Goal: Information Seeking & Learning: Learn about a topic

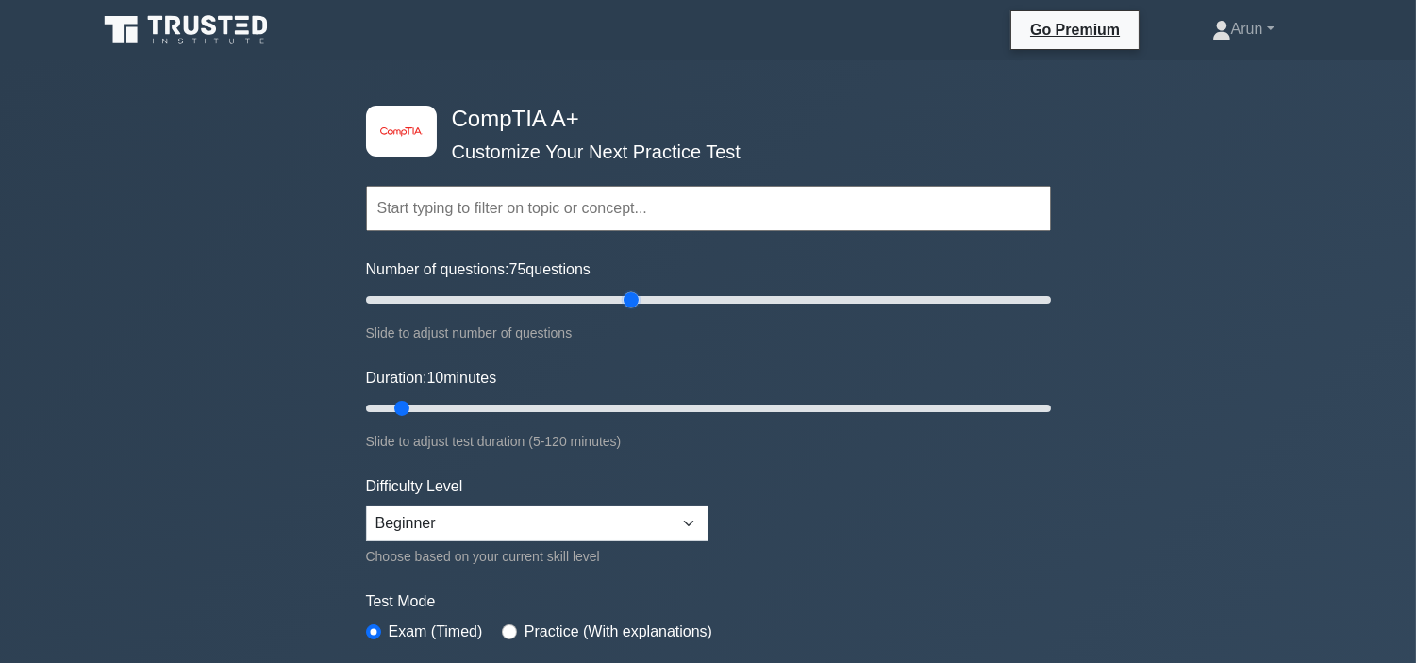
drag, startPoint x: 388, startPoint y: 290, endPoint x: 627, endPoint y: 324, distance: 242.0
type input "80"
click at [634, 311] on input "Number of questions: 75 questions" at bounding box center [708, 300] width 685 height 23
drag, startPoint x: 411, startPoint y: 403, endPoint x: 643, endPoint y: 422, distance: 232.8
click at [643, 420] on input "Duration: 10 minutes" at bounding box center [708, 408] width 685 height 23
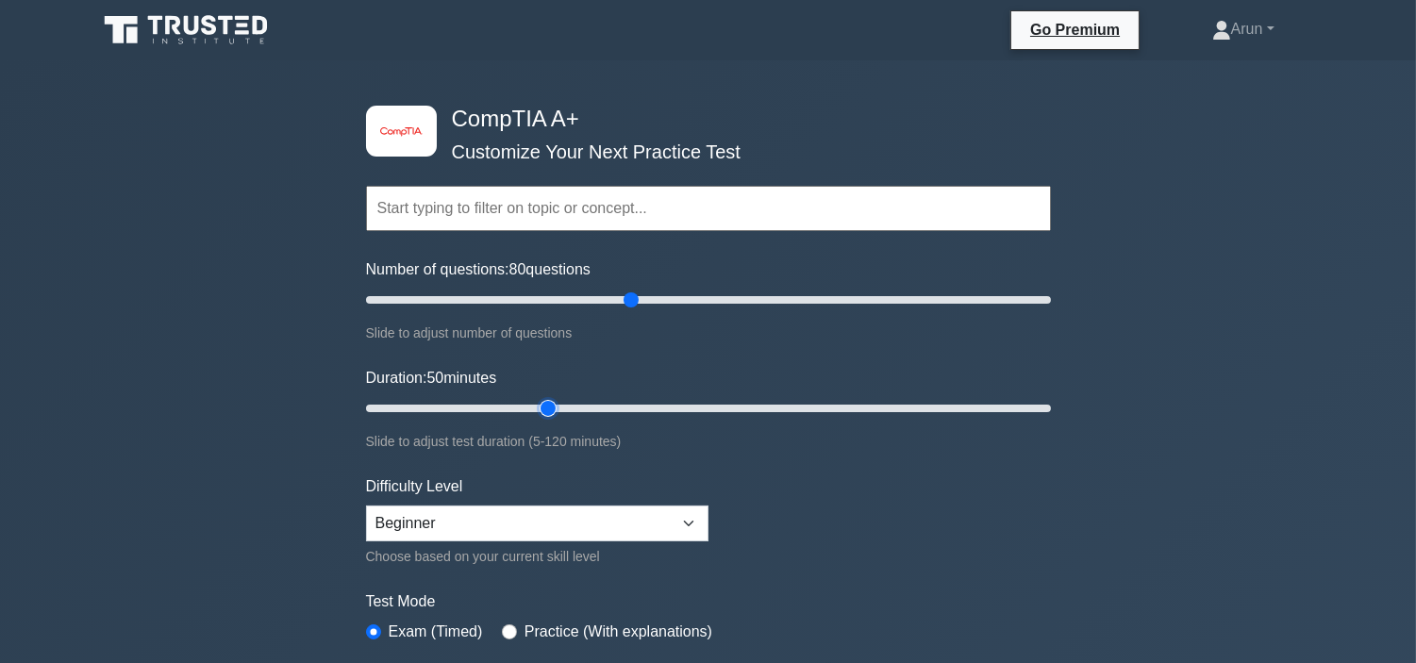
drag, startPoint x: 634, startPoint y: 410, endPoint x: 536, endPoint y: 419, distance: 98.5
click at [536, 419] on input "Duration: 50 minutes" at bounding box center [708, 408] width 685 height 23
drag, startPoint x: 547, startPoint y: 407, endPoint x: 526, endPoint y: 403, distance: 21.3
click at [503, 407] on input "Duration: 35 minutes" at bounding box center [708, 408] width 685 height 23
drag, startPoint x: 493, startPoint y: 408, endPoint x: 530, endPoint y: 409, distance: 36.8
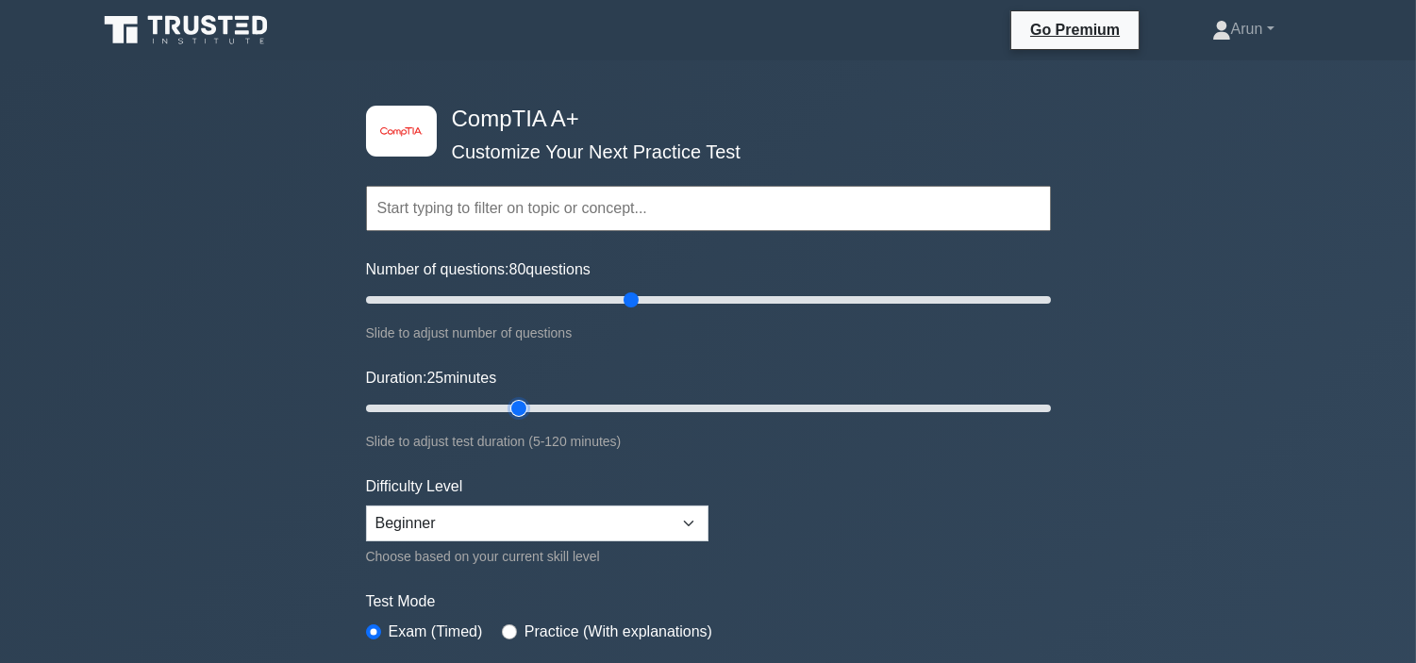
click at [506, 407] on input "Duration: 25 minutes" at bounding box center [708, 408] width 685 height 23
drag, startPoint x: 523, startPoint y: 411, endPoint x: 633, endPoint y: 415, distance: 110.4
type input "35"
click at [545, 411] on input "Duration: 35 minutes" at bounding box center [708, 408] width 685 height 23
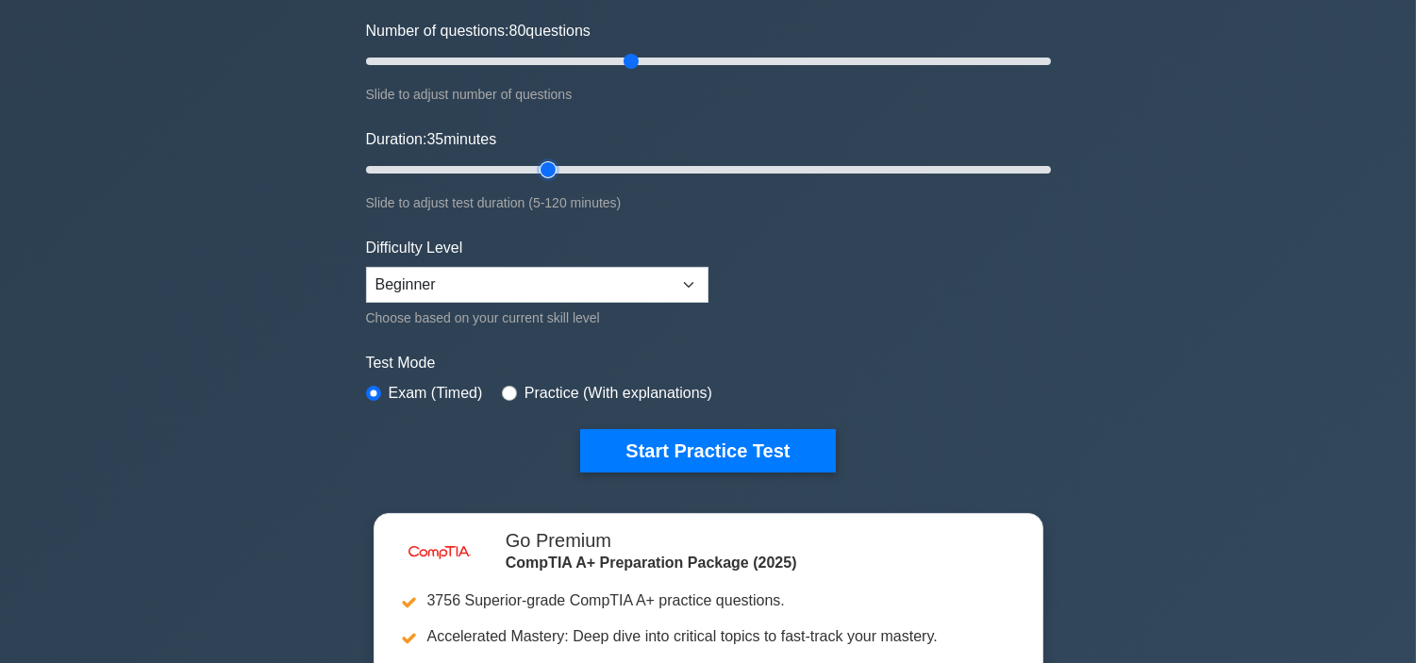
scroll to position [419, 0]
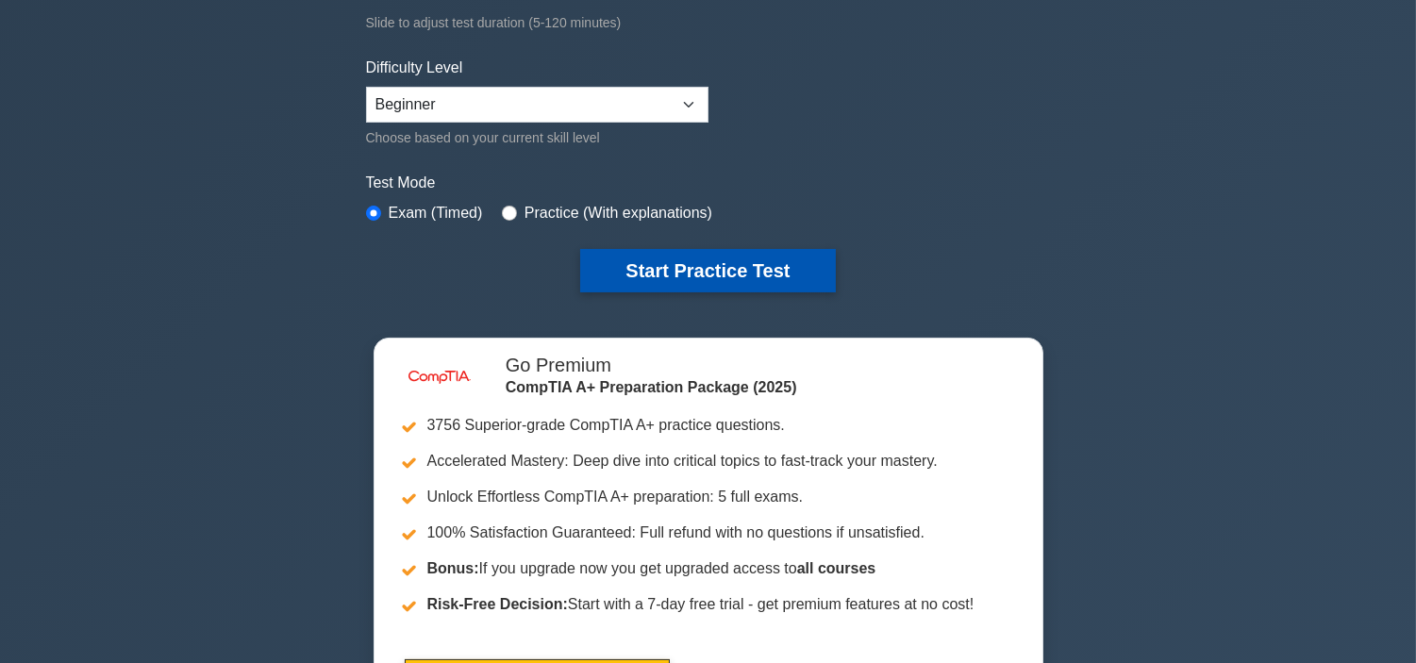
click at [712, 266] on button "Start Practice Test" at bounding box center [707, 270] width 255 height 43
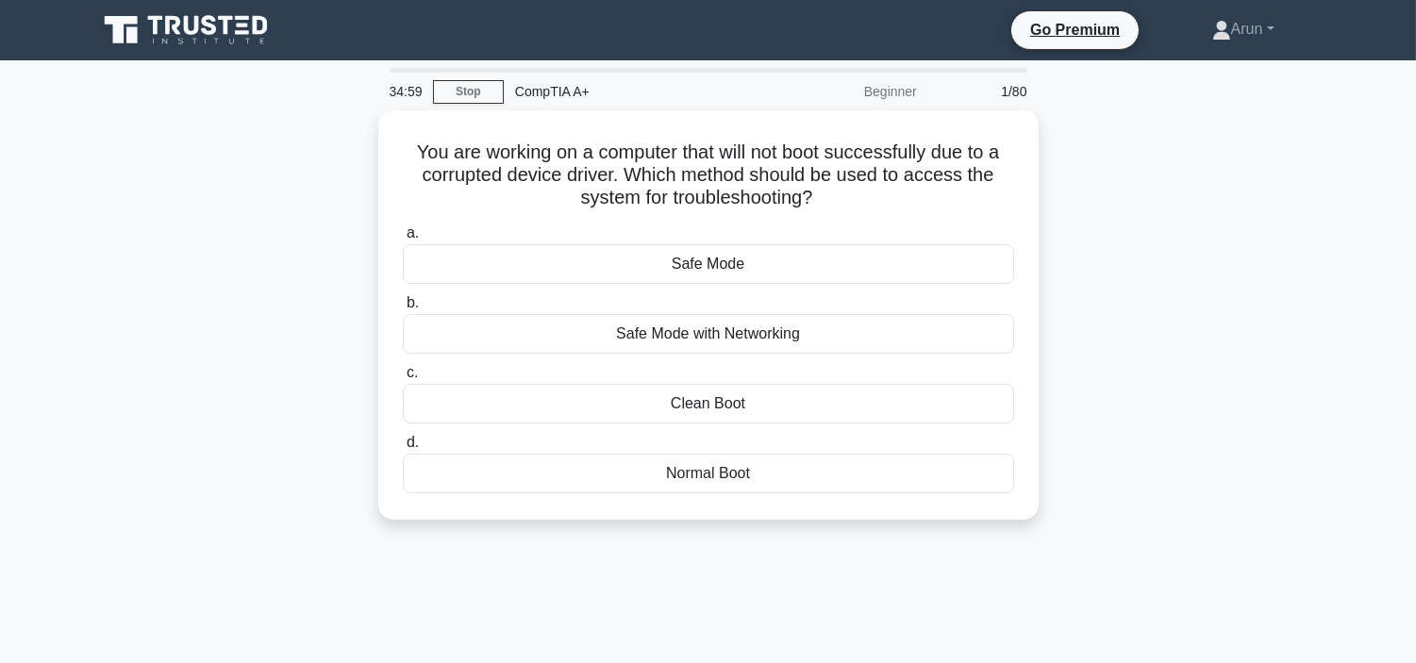
click at [712, 266] on div "Safe Mode" at bounding box center [708, 264] width 611 height 40
click at [403, 240] on input "a. Safe Mode" at bounding box center [403, 233] width 0 height 12
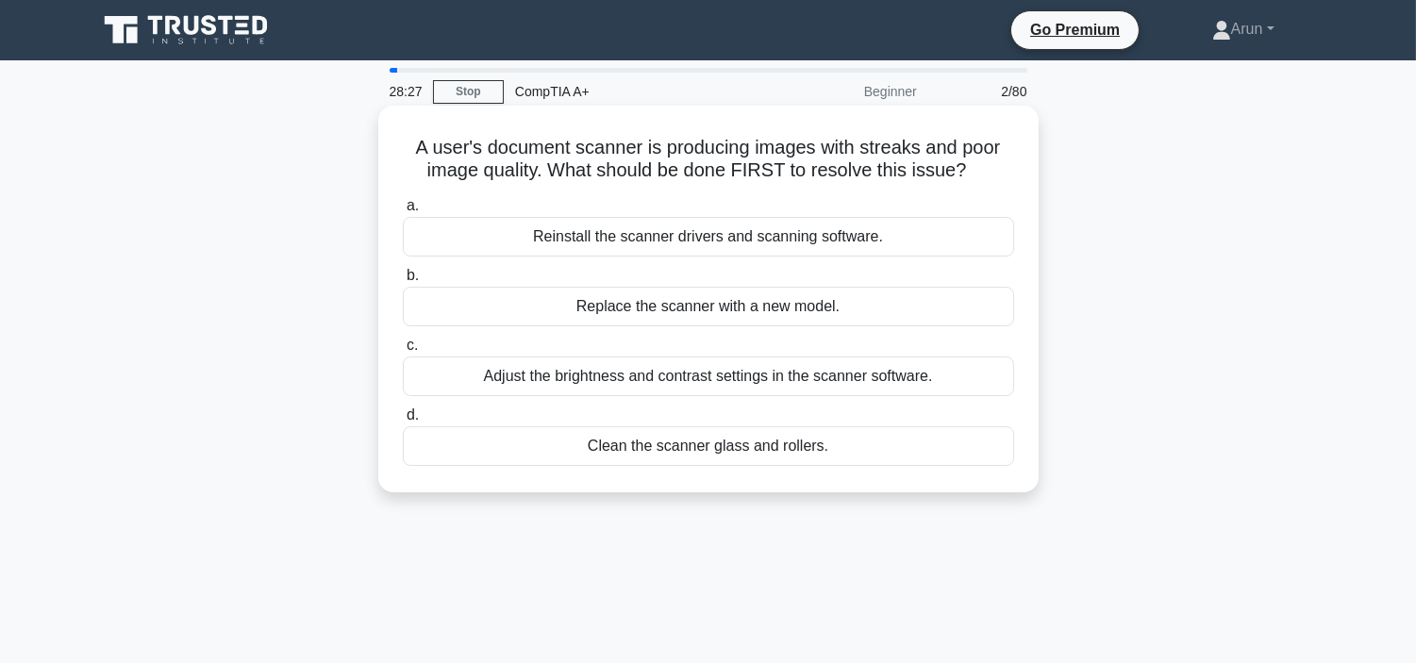
click at [858, 226] on div "Reinstall the scanner drivers and scanning software." at bounding box center [708, 237] width 611 height 40
click at [403, 212] on input "a. Reinstall the scanner drivers and scanning software." at bounding box center [403, 206] width 0 height 12
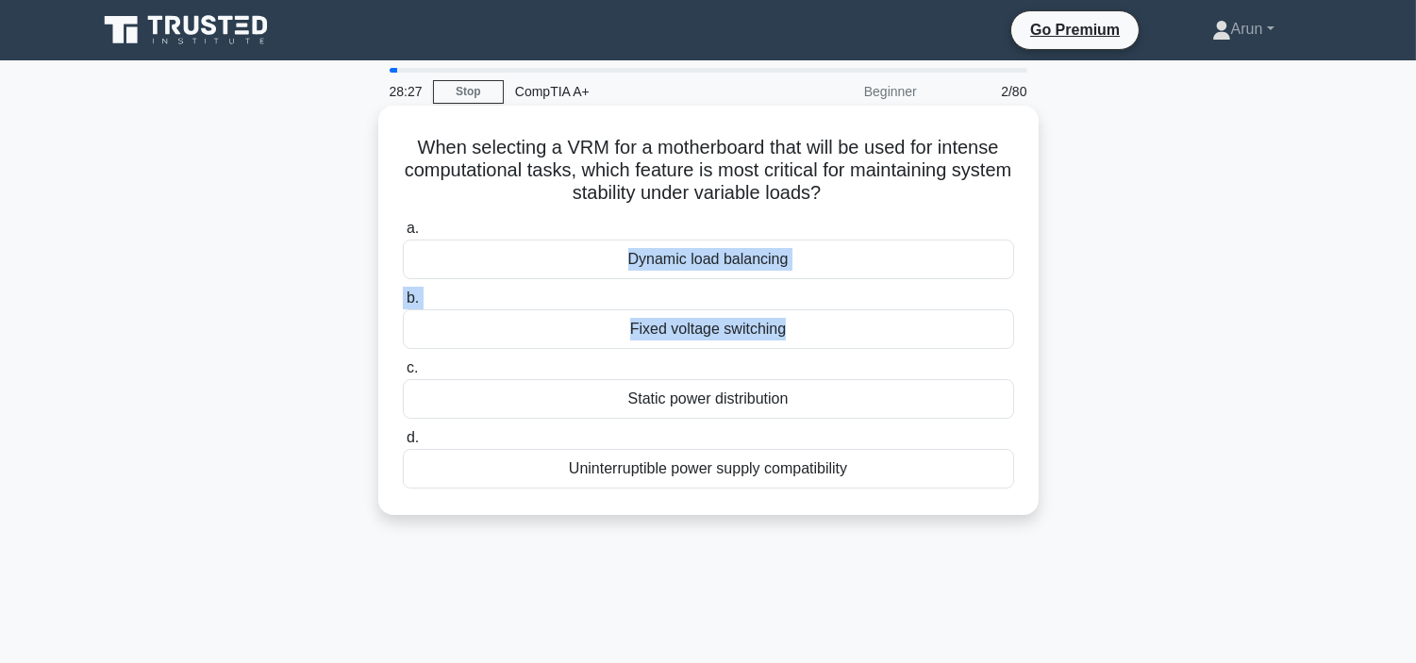
click at [852, 340] on div "a. Dynamic load balancing b. Fixed voltage switching" at bounding box center [708, 352] width 634 height 279
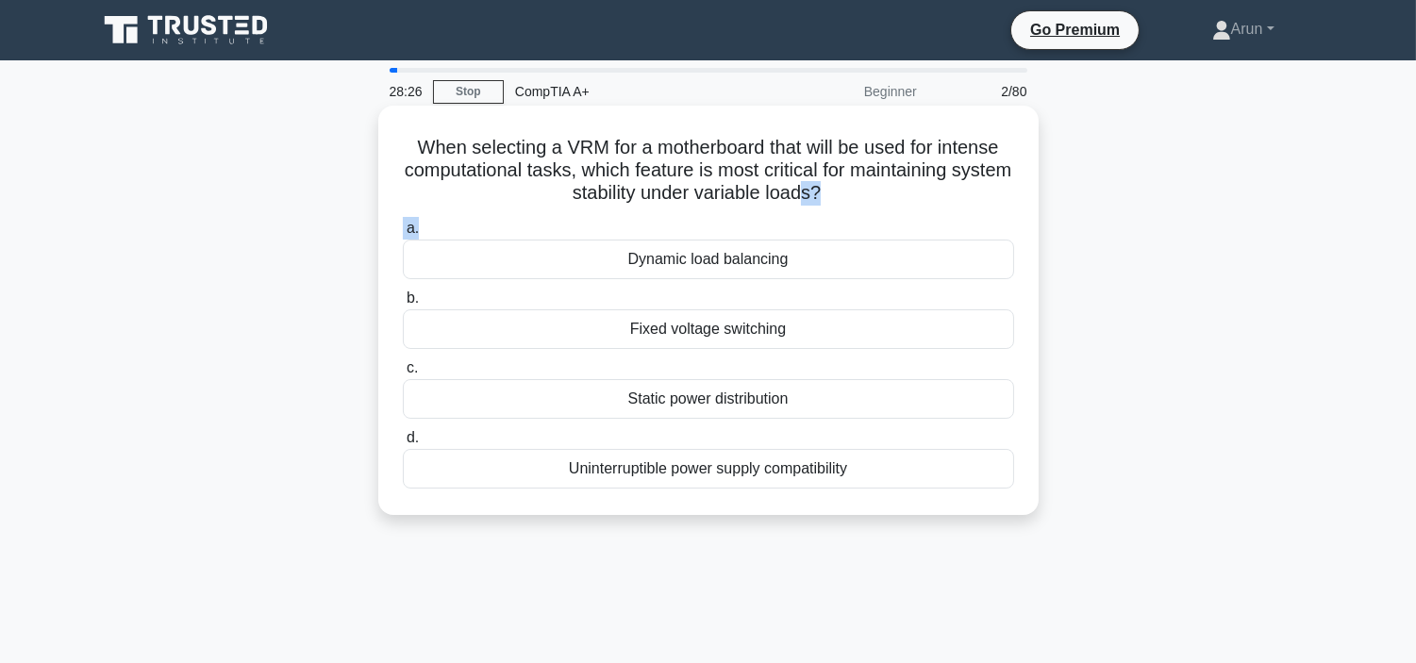
drag, startPoint x: 835, startPoint y: 203, endPoint x: 850, endPoint y: 332, distance: 130.1
click at [835, 233] on div "When selecting a VRM for a motherboard that will be used for intense computatio…" at bounding box center [708, 310] width 645 height 394
click at [847, 332] on div "Fixed voltage switching" at bounding box center [708, 329] width 611 height 40
click at [403, 305] on input "b. Fixed voltage switching" at bounding box center [403, 298] width 0 height 12
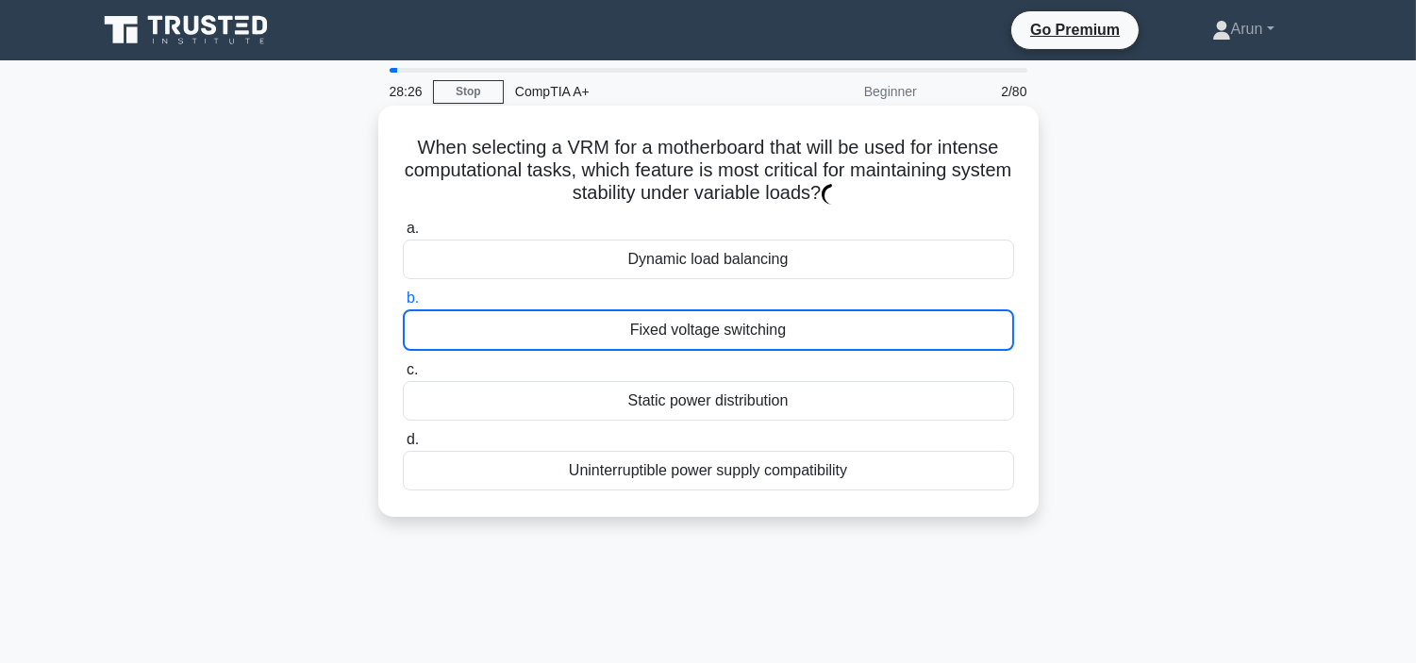
click at [844, 328] on div "Fixed voltage switching" at bounding box center [708, 329] width 611 height 41
click at [403, 305] on input "b. Fixed voltage switching" at bounding box center [403, 298] width 0 height 12
click at [843, 328] on div "Fixed voltage switching" at bounding box center [708, 329] width 611 height 41
click at [403, 305] on input "b. Fixed voltage switching" at bounding box center [403, 298] width 0 height 12
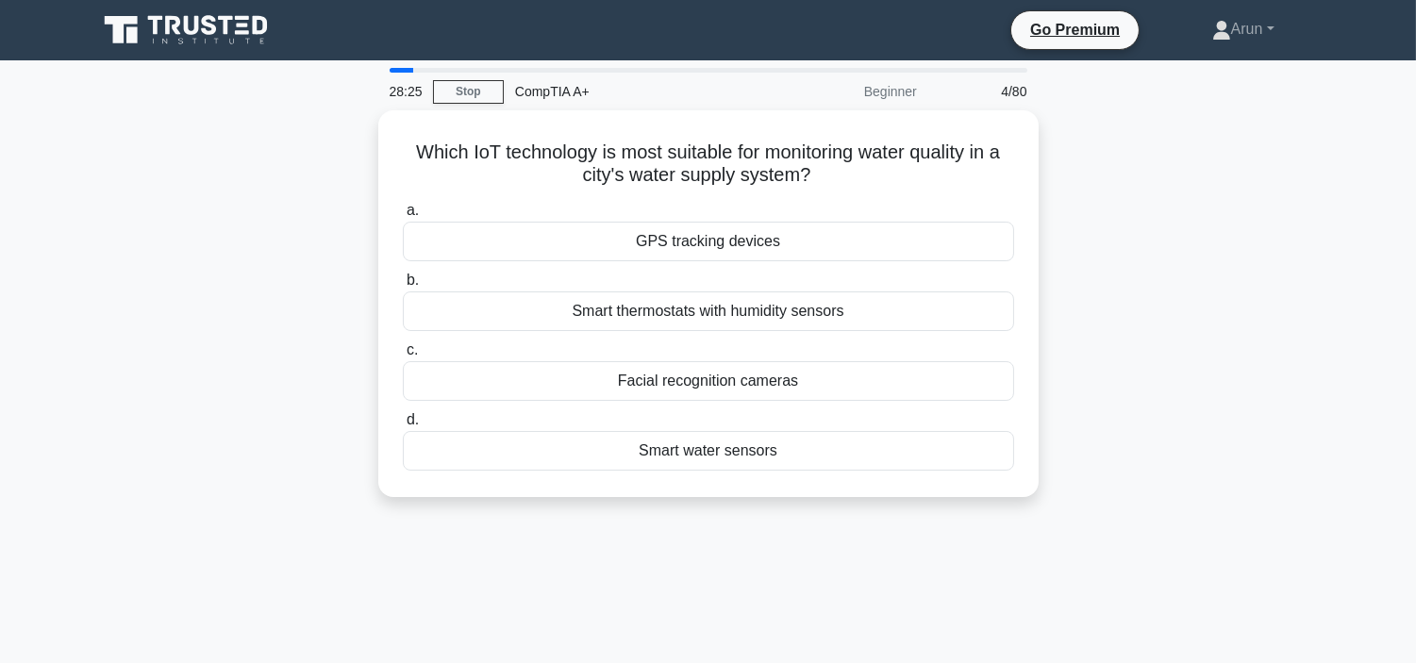
click at [843, 328] on div "a. GPS tracking devices b. Smart thermostats with humidity sensors c. d." at bounding box center [708, 334] width 634 height 279
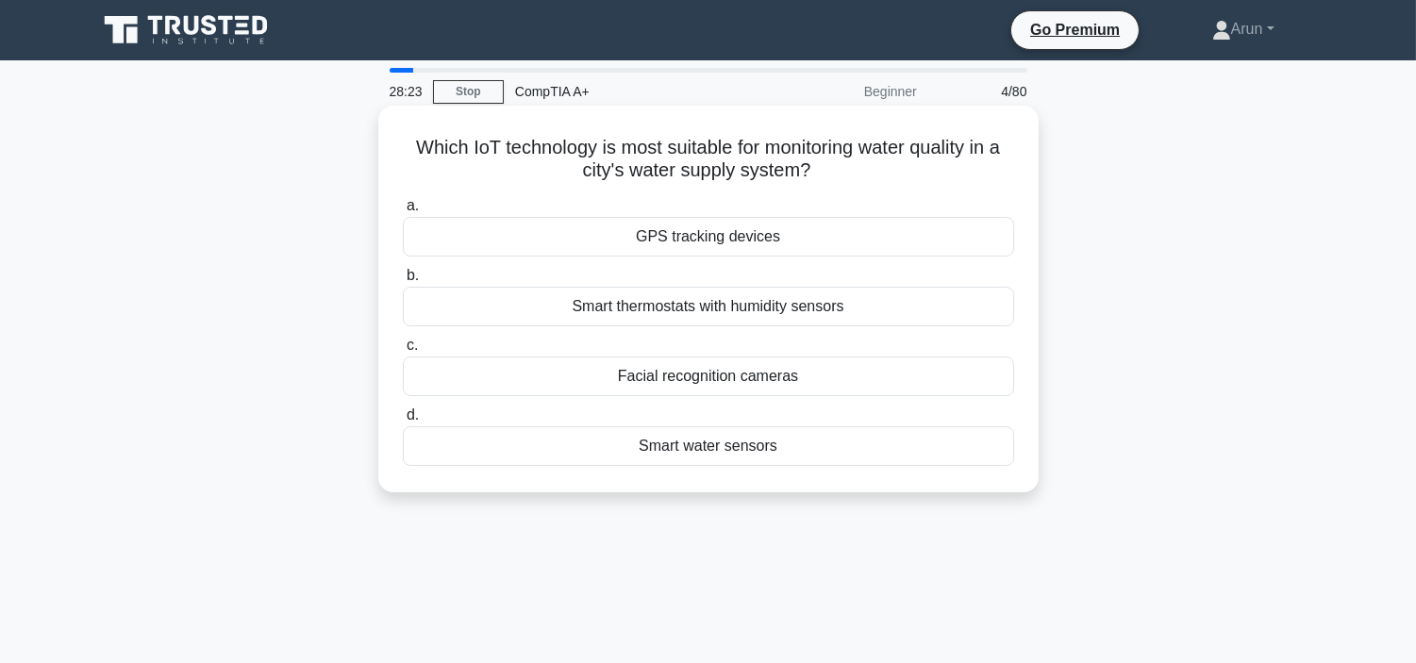
click at [827, 332] on div "a. GPS tracking devices b. Smart thermostats with humidity sensors c. d." at bounding box center [708, 330] width 634 height 279
click at [828, 281] on label "b. Smart thermostats with humidity sensors" at bounding box center [708, 295] width 611 height 62
click at [403, 281] on input "b. Smart thermostats with humidity sensors" at bounding box center [403, 276] width 0 height 12
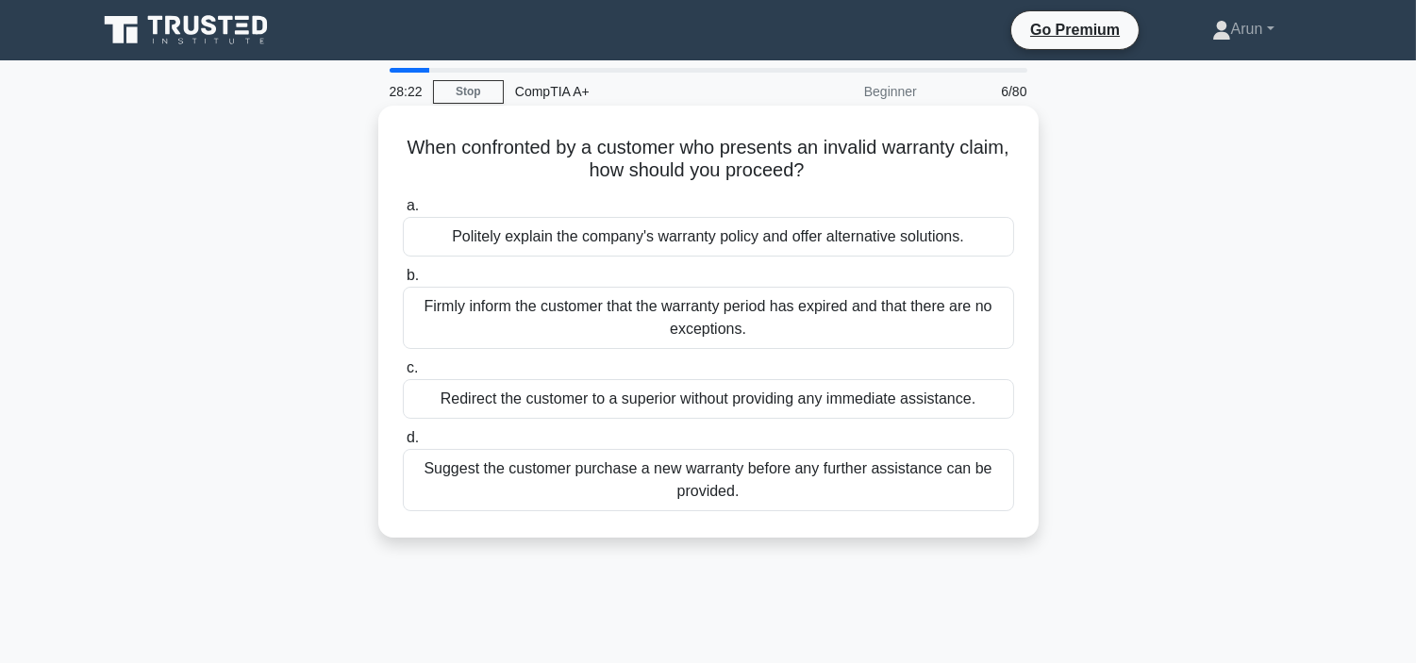
click at [833, 297] on div "Firmly inform the customer that the warranty period has expired and that there …" at bounding box center [708, 318] width 611 height 62
click at [403, 282] on input "b. Firmly inform the customer that the warranty period has expired and that the…" at bounding box center [403, 276] width 0 height 12
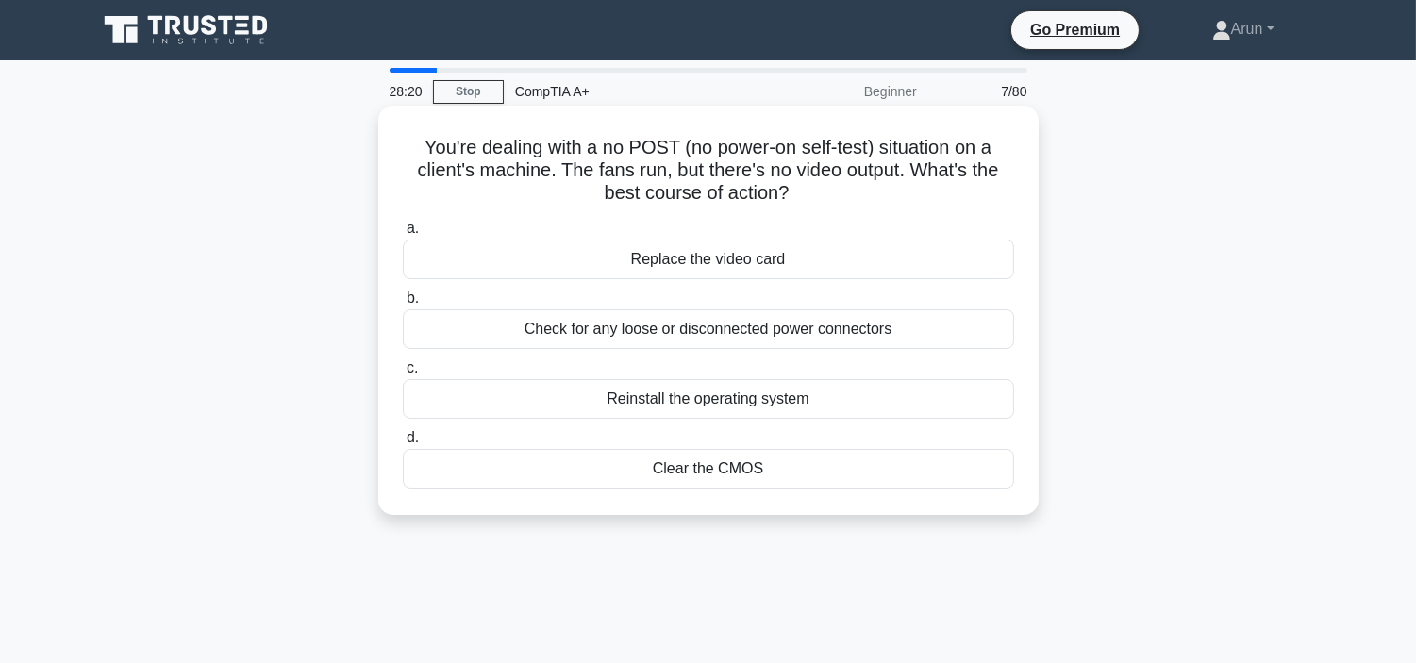
click at [855, 318] on div "Check for any loose or disconnected power connectors" at bounding box center [708, 329] width 611 height 40
click at [403, 305] on input "b. Check for any loose or disconnected power connectors" at bounding box center [403, 298] width 0 height 12
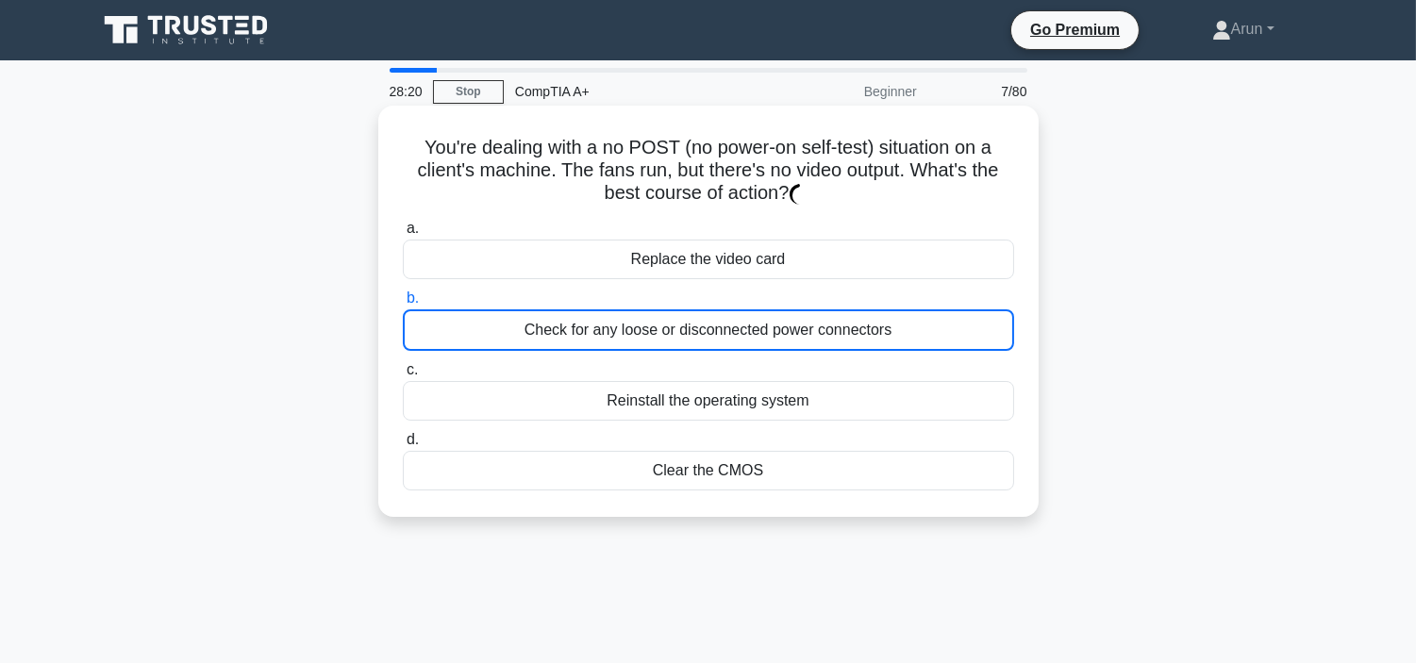
click at [855, 318] on div "Check for any loose or disconnected power connectors" at bounding box center [708, 329] width 611 height 41
click at [403, 305] on input "b. Check for any loose or disconnected power connectors" at bounding box center [403, 298] width 0 height 12
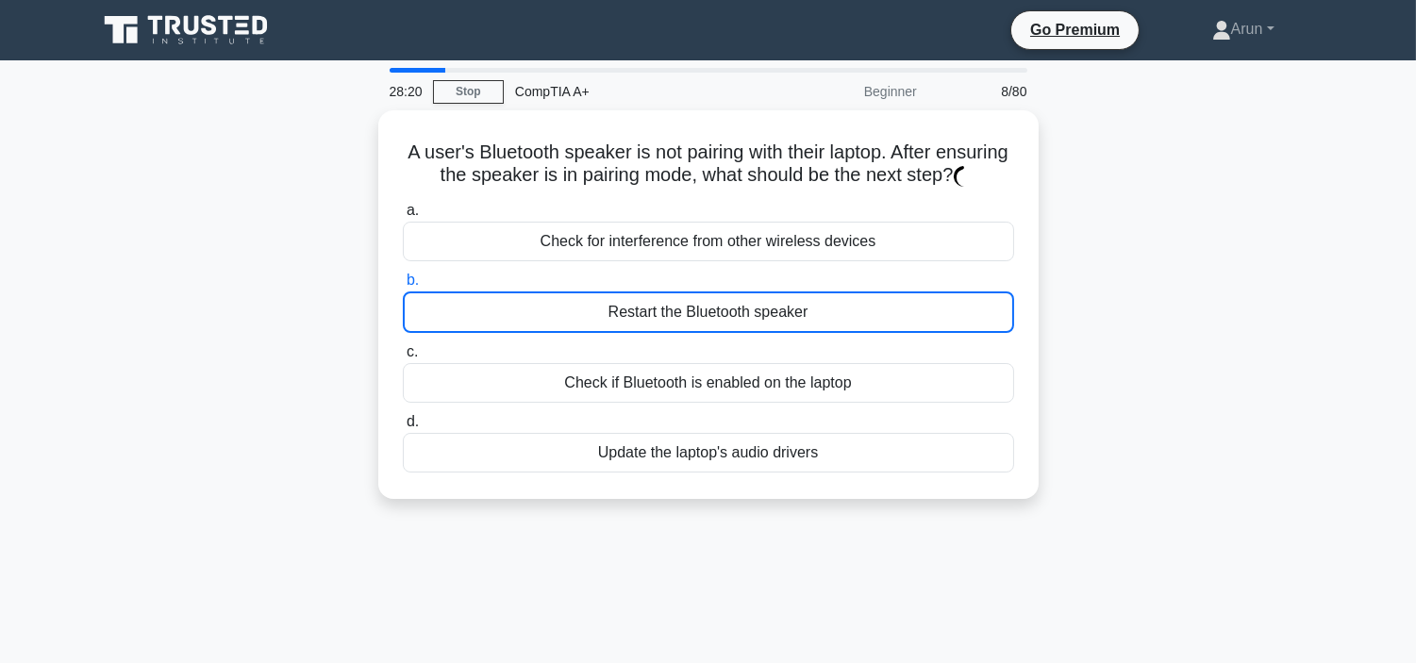
click at [855, 318] on div "Restart the Bluetooth speaker" at bounding box center [708, 311] width 611 height 41
click at [403, 287] on input "b. Restart the Bluetooth speaker" at bounding box center [403, 280] width 0 height 12
click at [855, 318] on div "Restart the Bluetooth speaker" at bounding box center [708, 311] width 611 height 41
click at [403, 287] on input "b. Restart the Bluetooth speaker" at bounding box center [403, 280] width 0 height 12
click at [855, 318] on div "Restart the Bluetooth speaker" at bounding box center [708, 311] width 611 height 41
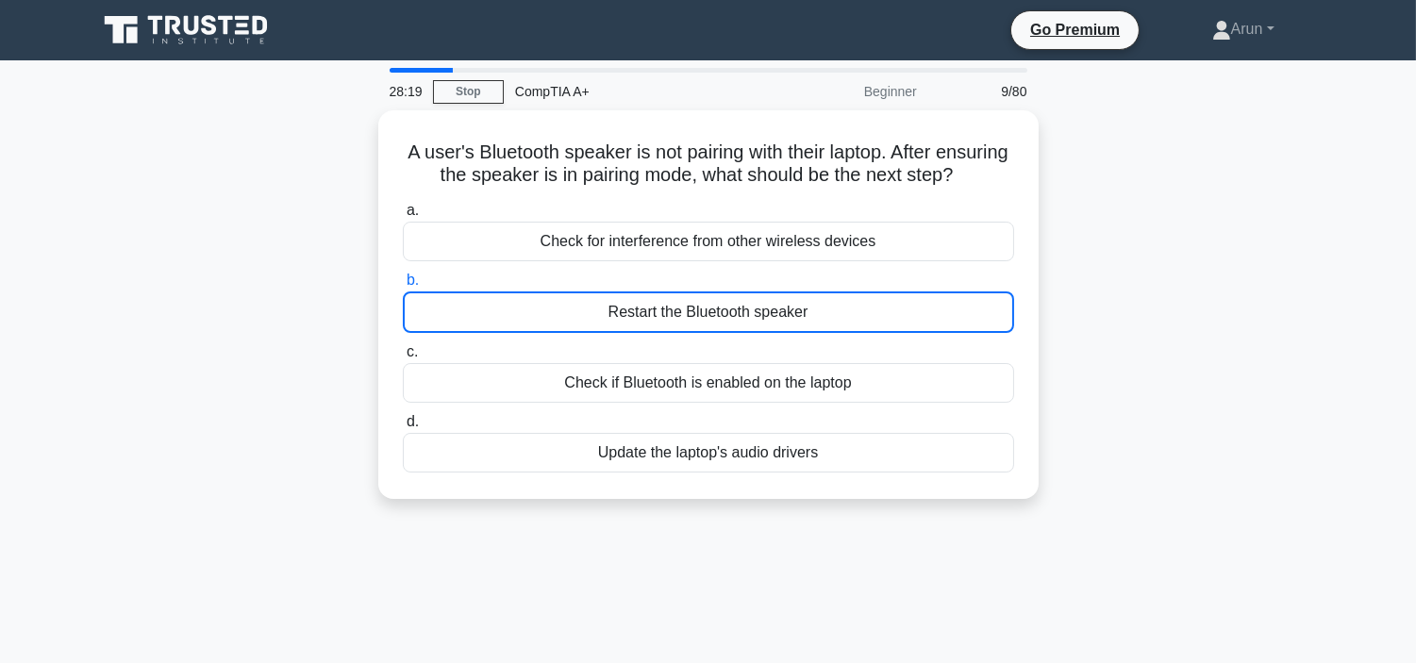
click at [403, 287] on input "b. Restart the Bluetooth speaker" at bounding box center [403, 280] width 0 height 12
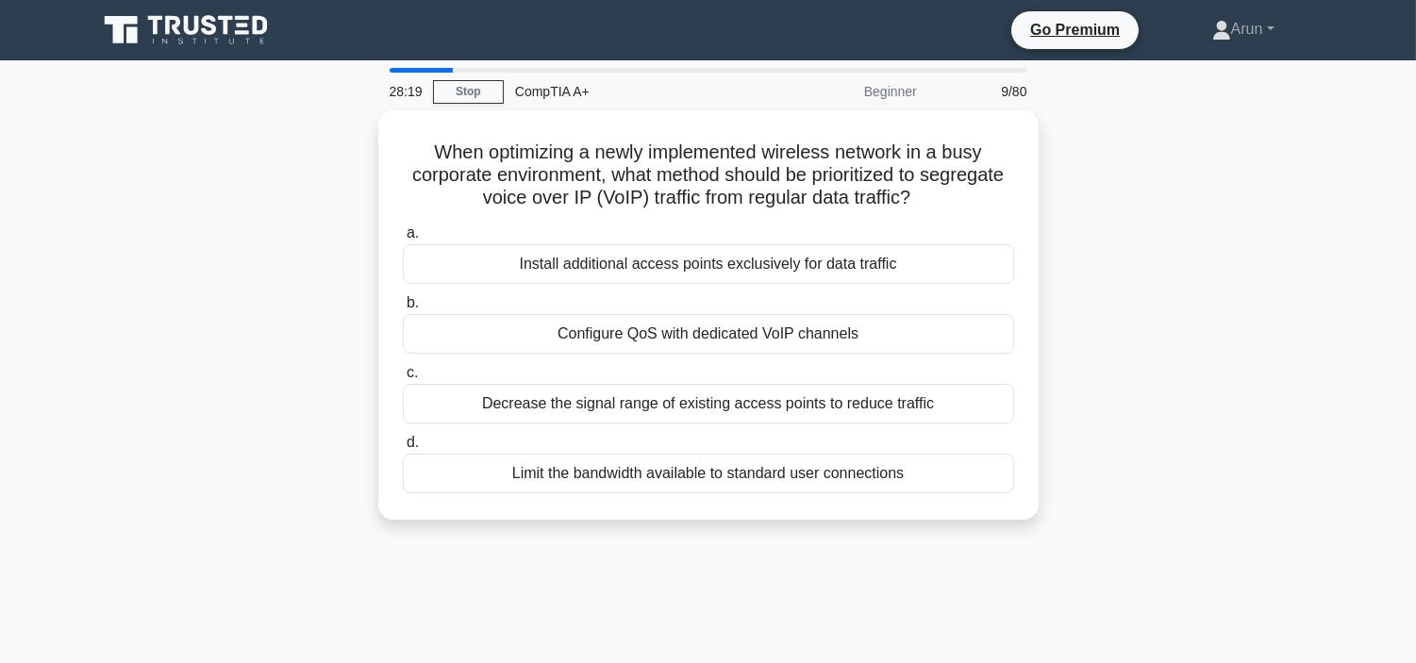
click at [855, 318] on div "Configure QoS with dedicated VoIP channels" at bounding box center [708, 334] width 611 height 40
click at [403, 309] on input "b. Configure QoS with dedicated VoIP channels" at bounding box center [403, 303] width 0 height 12
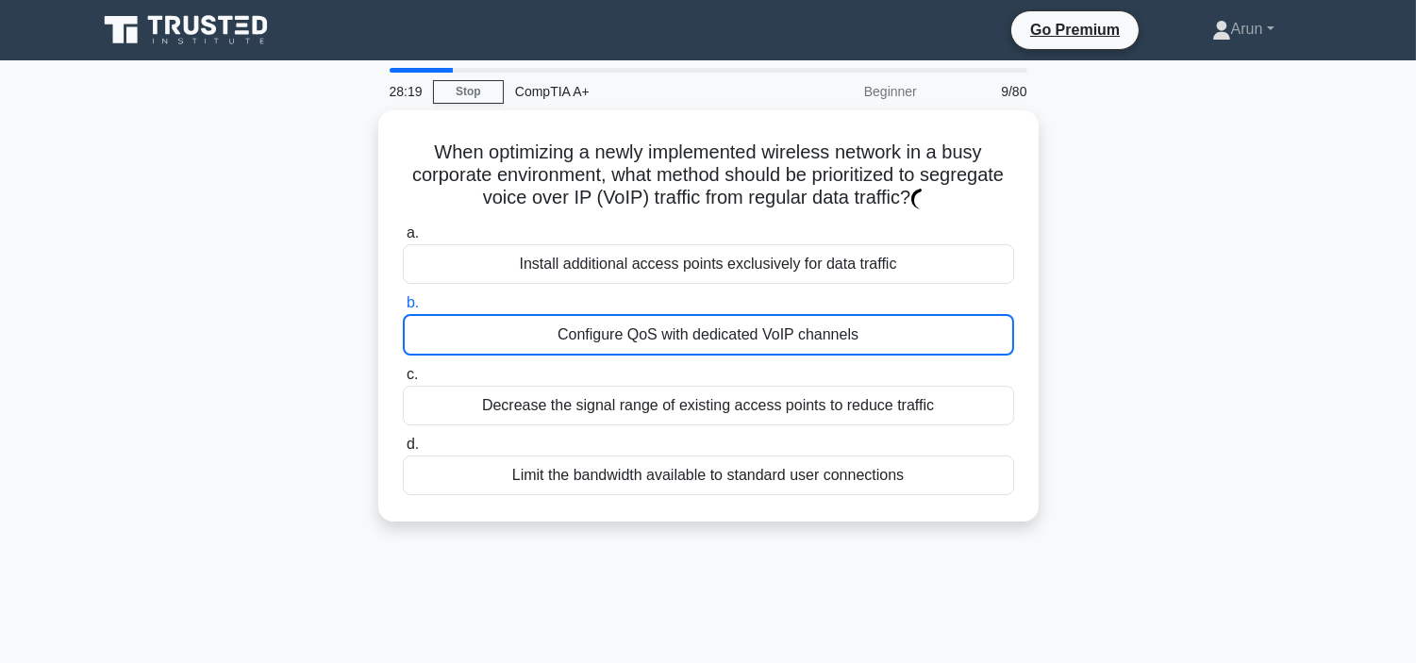
click at [855, 318] on div "Configure QoS with dedicated VoIP channels" at bounding box center [708, 334] width 611 height 41
click at [403, 309] on input "b. Configure QoS with dedicated VoIP channels" at bounding box center [403, 303] width 0 height 12
click at [855, 318] on div "Configure QoS with dedicated VoIP channels" at bounding box center [708, 334] width 611 height 41
click at [403, 309] on input "b. Configure QoS with dedicated VoIP channels" at bounding box center [403, 303] width 0 height 12
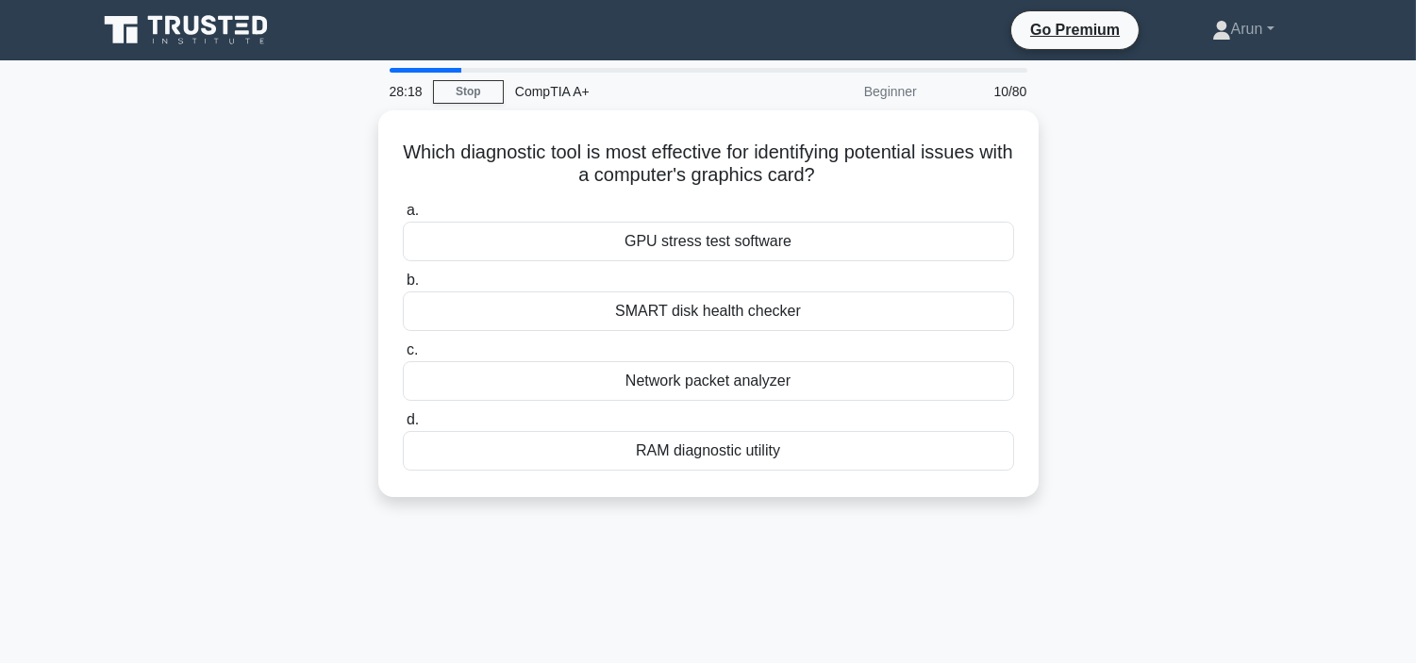
click at [855, 318] on div "SMART disk health checker" at bounding box center [708, 311] width 611 height 40
click at [403, 287] on input "b. SMART disk health checker" at bounding box center [403, 280] width 0 height 12
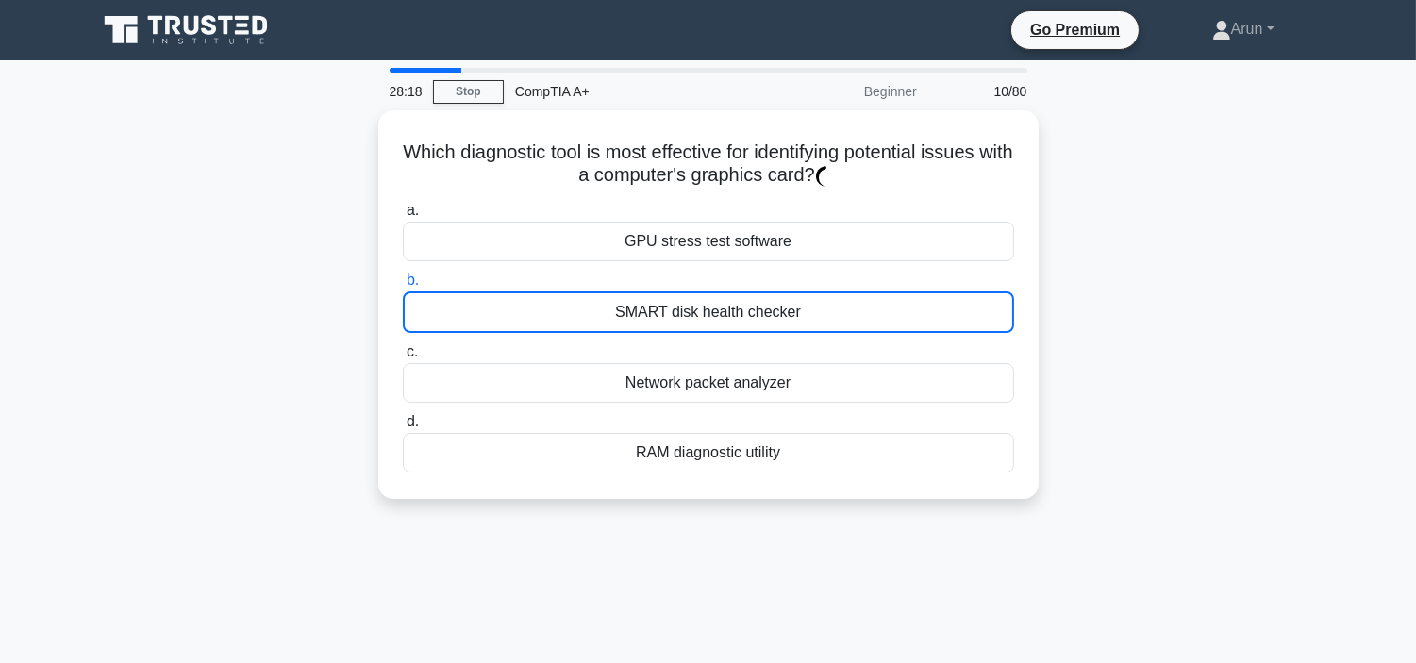
click at [855, 318] on div "SMART disk health checker" at bounding box center [708, 311] width 611 height 41
click at [403, 287] on input "b. SMART disk health checker" at bounding box center [403, 280] width 0 height 12
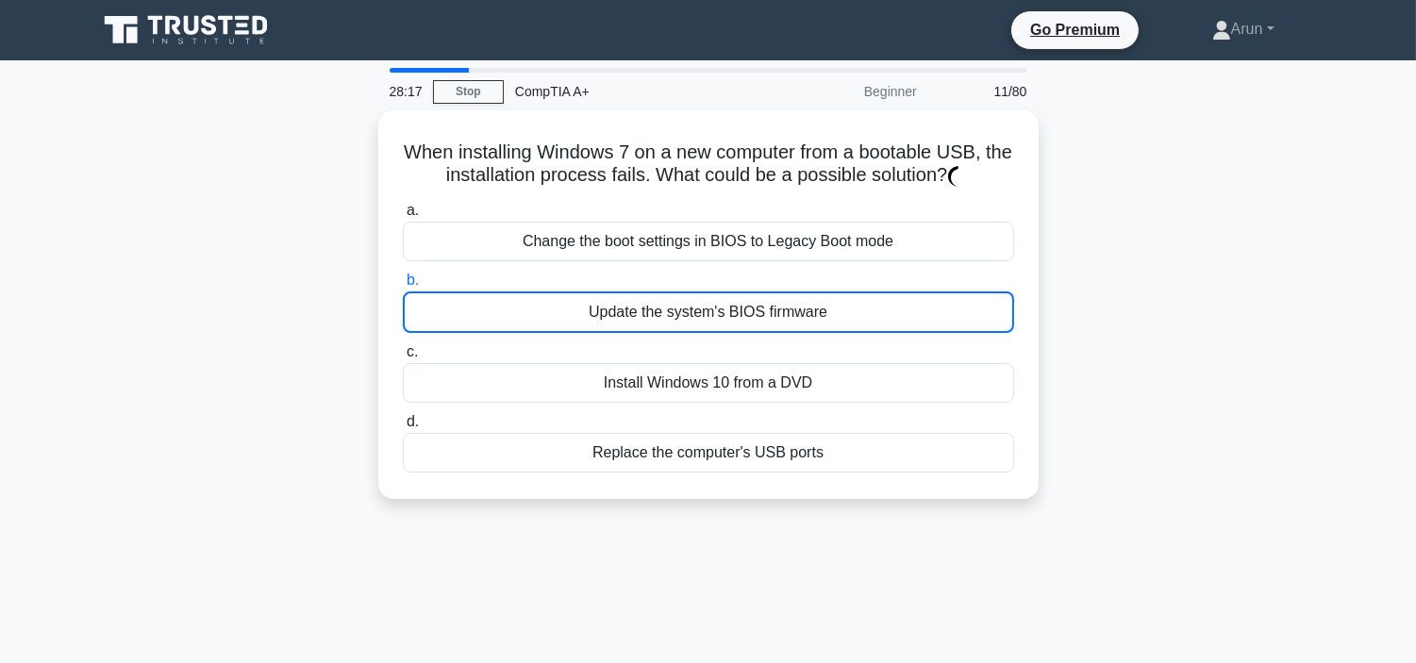
click at [855, 318] on div "Update the system's BIOS firmware" at bounding box center [708, 311] width 611 height 41
click at [403, 287] on input "b. Update the system's BIOS firmware" at bounding box center [403, 280] width 0 height 12
click at [855, 318] on div "Update the system's BIOS firmware" at bounding box center [708, 311] width 611 height 41
click at [403, 287] on input "b. Update the system's BIOS firmware" at bounding box center [403, 280] width 0 height 12
click at [855, 318] on div "Update the system's BIOS firmware" at bounding box center [708, 311] width 611 height 41
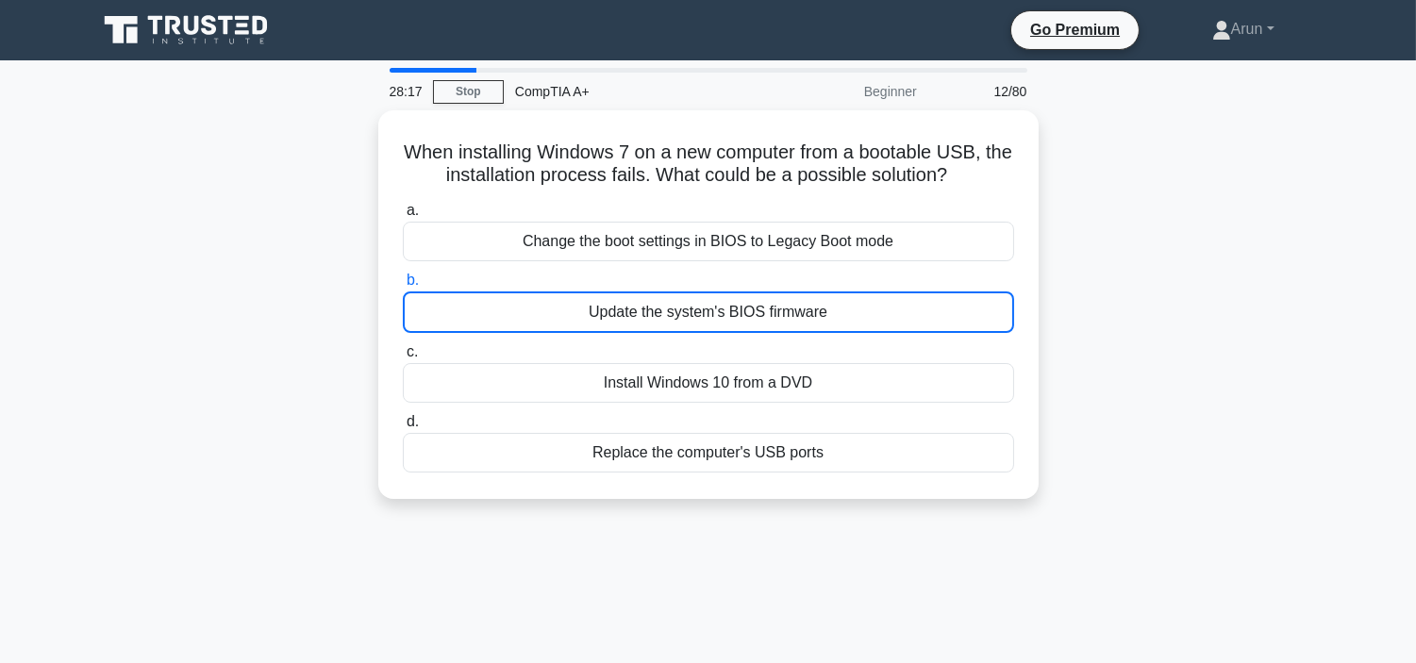
click at [403, 287] on input "b. Update the system's BIOS firmware" at bounding box center [403, 280] width 0 height 12
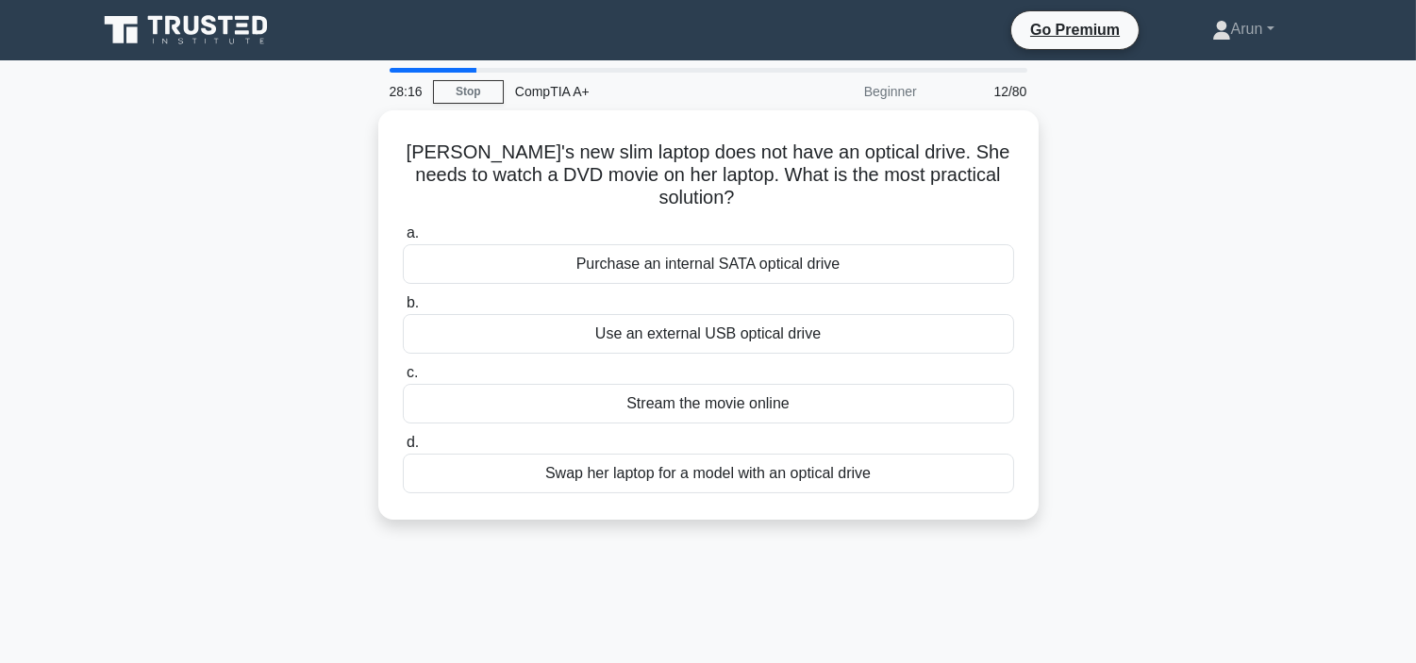
click at [855, 318] on div "Use an external USB optical drive" at bounding box center [708, 334] width 611 height 40
click at [403, 309] on input "b. Use an external USB optical drive" at bounding box center [403, 303] width 0 height 12
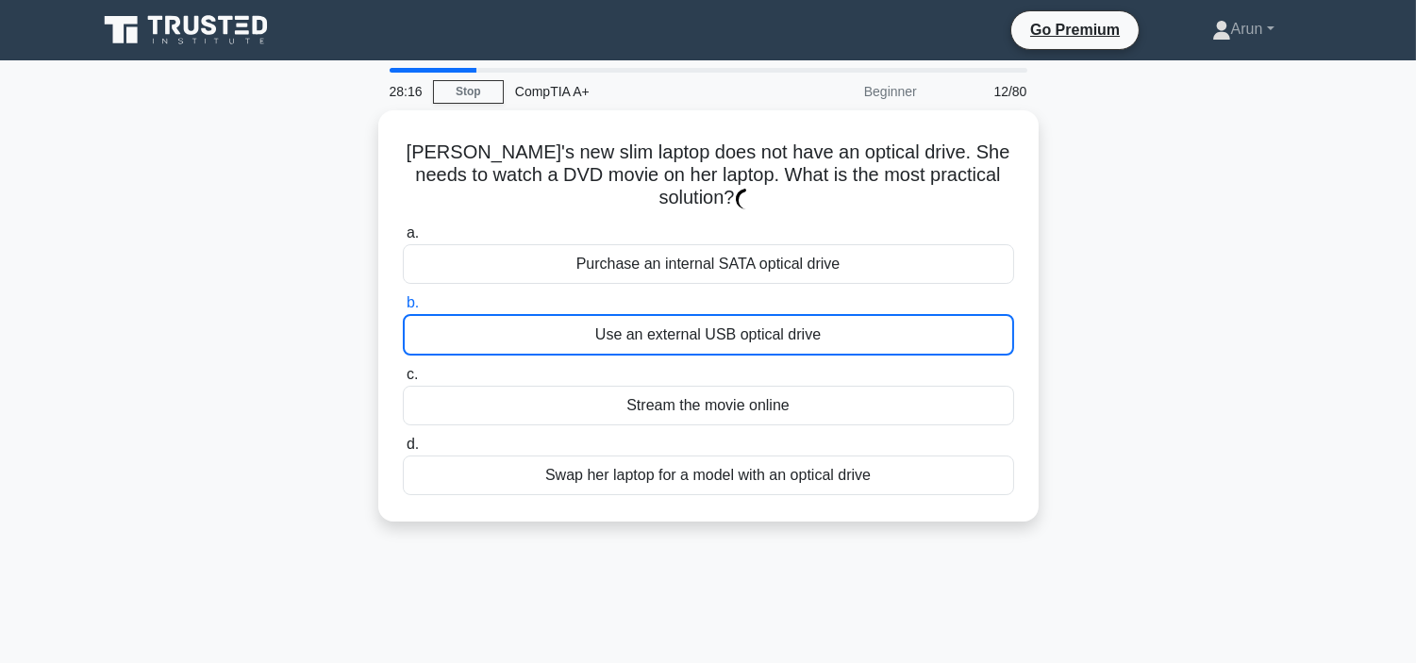
click at [855, 318] on div "Use an external USB optical drive" at bounding box center [708, 334] width 611 height 41
click at [403, 309] on input "b. Use an external USB optical drive" at bounding box center [403, 303] width 0 height 12
click at [855, 318] on div "Use an external USB optical drive" at bounding box center [708, 334] width 611 height 41
click at [403, 309] on input "b. Use an external USB optical drive" at bounding box center [403, 303] width 0 height 12
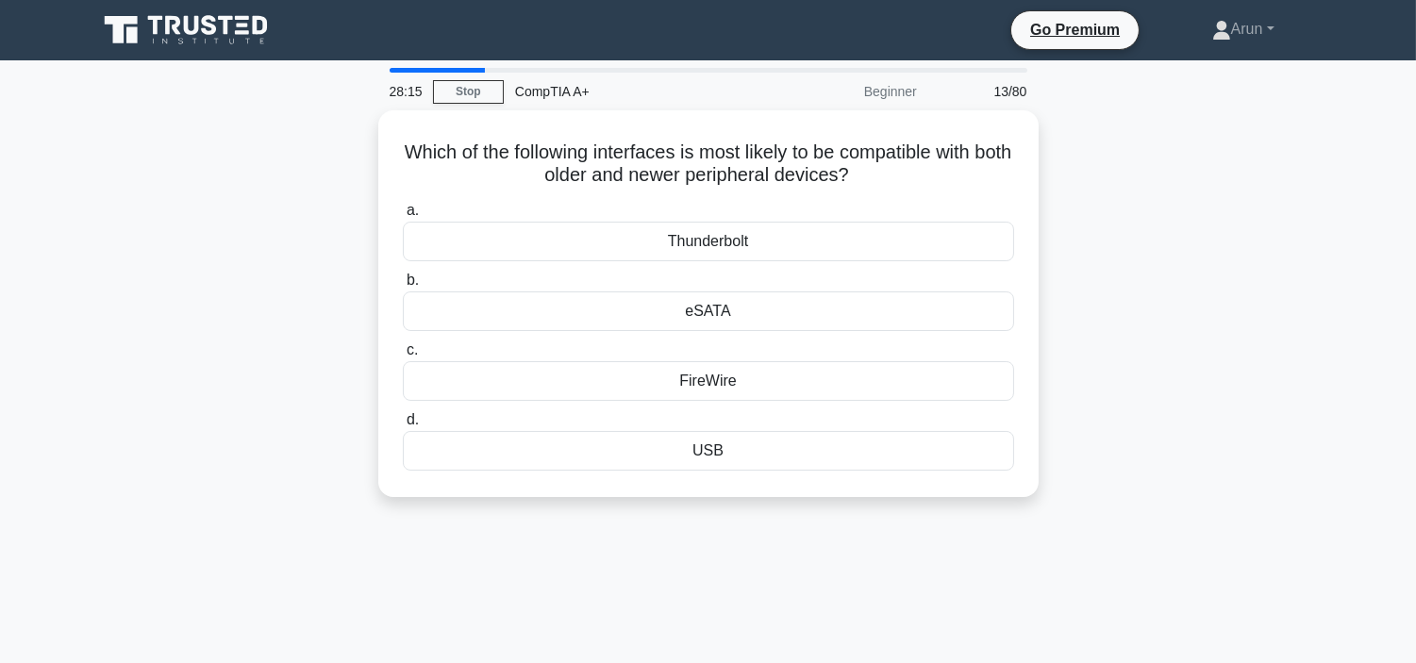
click at [855, 318] on div "eSATA" at bounding box center [708, 311] width 611 height 40
click at [403, 287] on input "b. [GEOGRAPHIC_DATA]" at bounding box center [403, 280] width 0 height 12
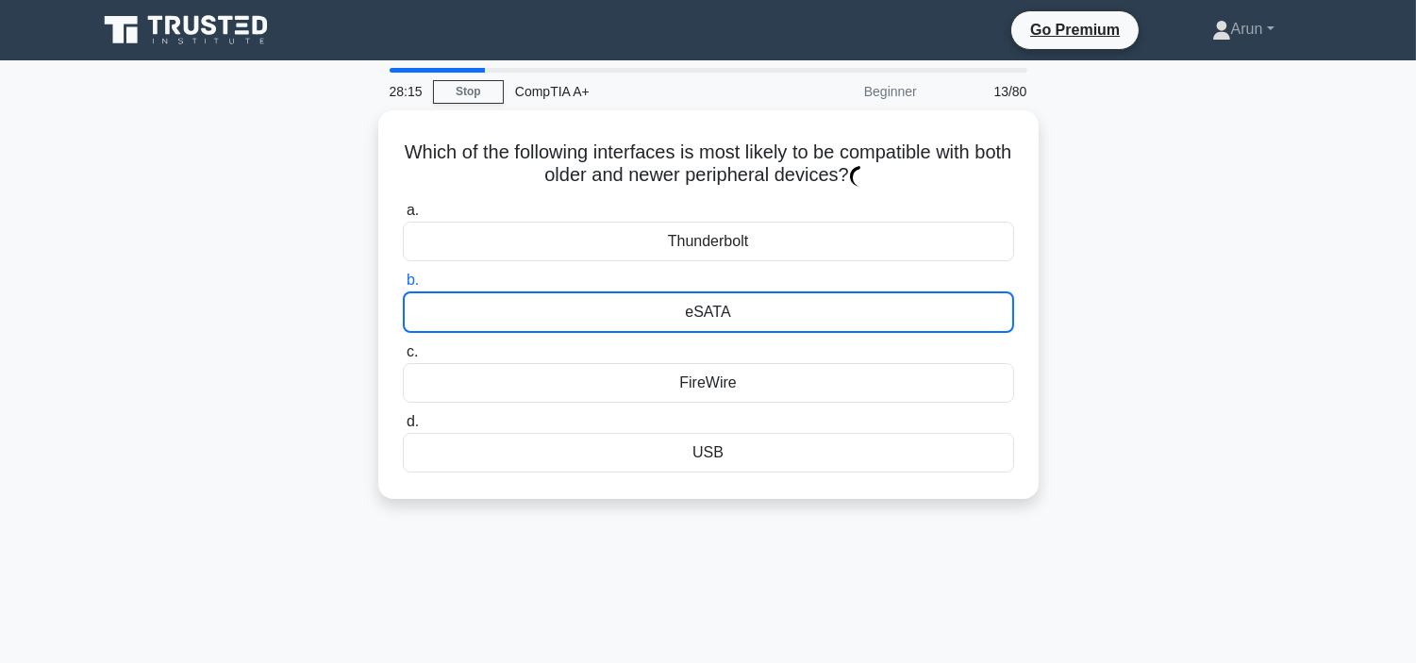
click at [855, 318] on div "eSATA" at bounding box center [708, 311] width 611 height 41
click at [403, 287] on input "b. [GEOGRAPHIC_DATA]" at bounding box center [403, 280] width 0 height 12
click at [855, 318] on div "eSATA" at bounding box center [708, 311] width 611 height 41
click at [403, 287] on input "b. [GEOGRAPHIC_DATA]" at bounding box center [403, 280] width 0 height 12
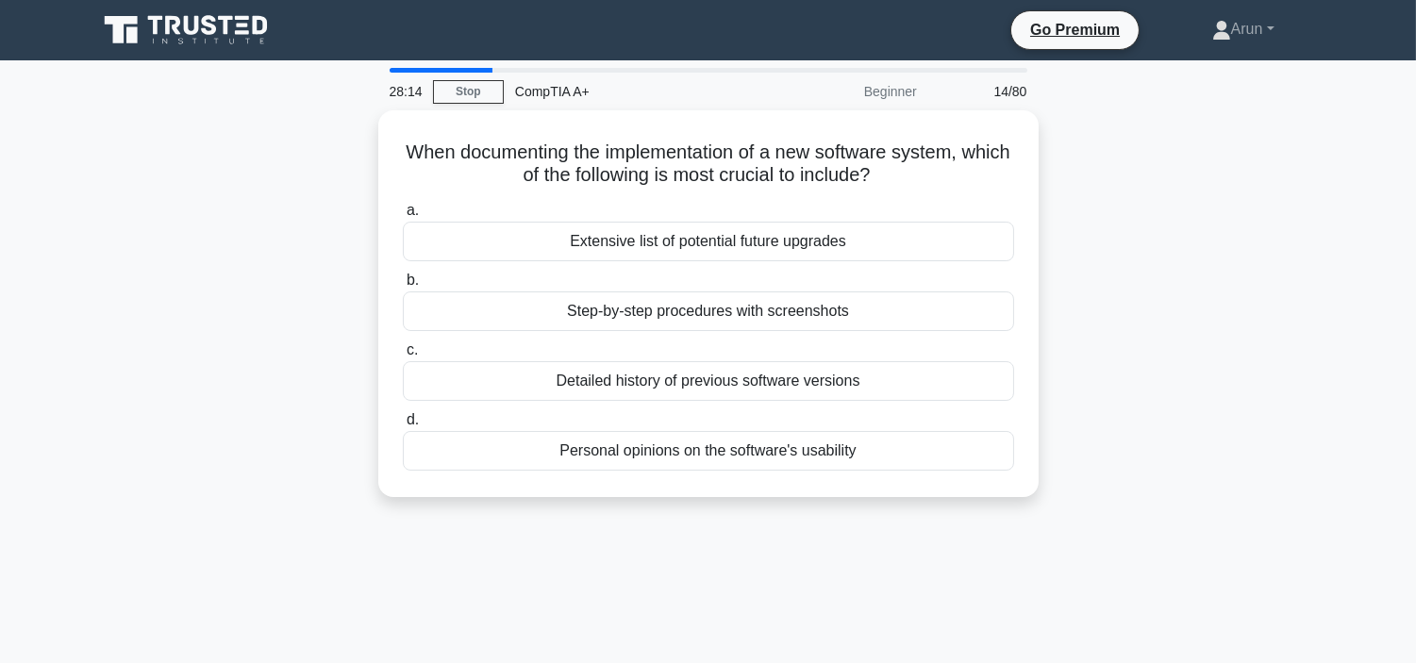
click at [855, 318] on div "Step-by-step procedures with screenshots" at bounding box center [708, 311] width 611 height 40
click at [403, 287] on input "b. Step-by-step procedures with screenshots" at bounding box center [403, 280] width 0 height 12
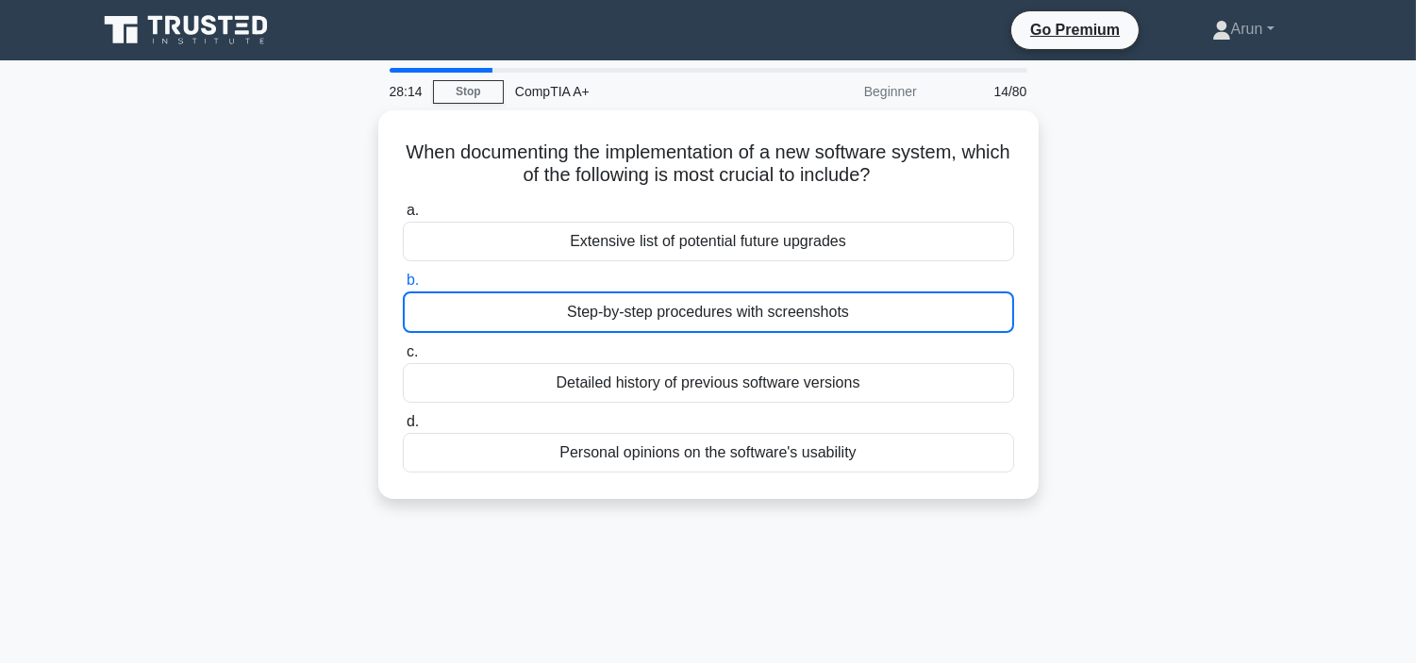
click at [855, 318] on div "Step-by-step procedures with screenshots" at bounding box center [708, 311] width 611 height 41
click at [403, 287] on input "b. Step-by-step procedures with screenshots" at bounding box center [403, 280] width 0 height 12
click at [855, 318] on div "Step-by-step procedures with screenshots" at bounding box center [708, 311] width 611 height 41
click at [403, 287] on input "b. Step-by-step procedures with screenshots" at bounding box center [403, 280] width 0 height 12
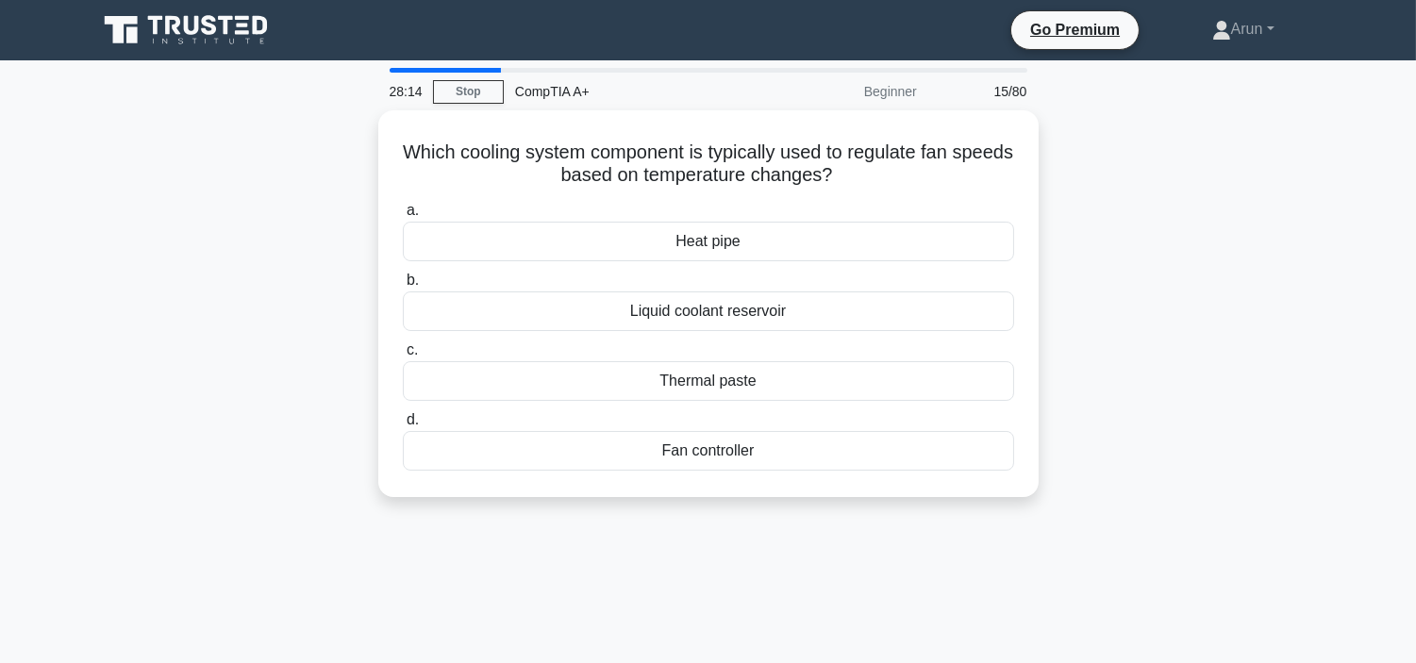
click at [855, 318] on div "Liquid coolant reservoir" at bounding box center [708, 311] width 611 height 40
click at [403, 287] on input "b. Liquid coolant reservoir" at bounding box center [403, 280] width 0 height 12
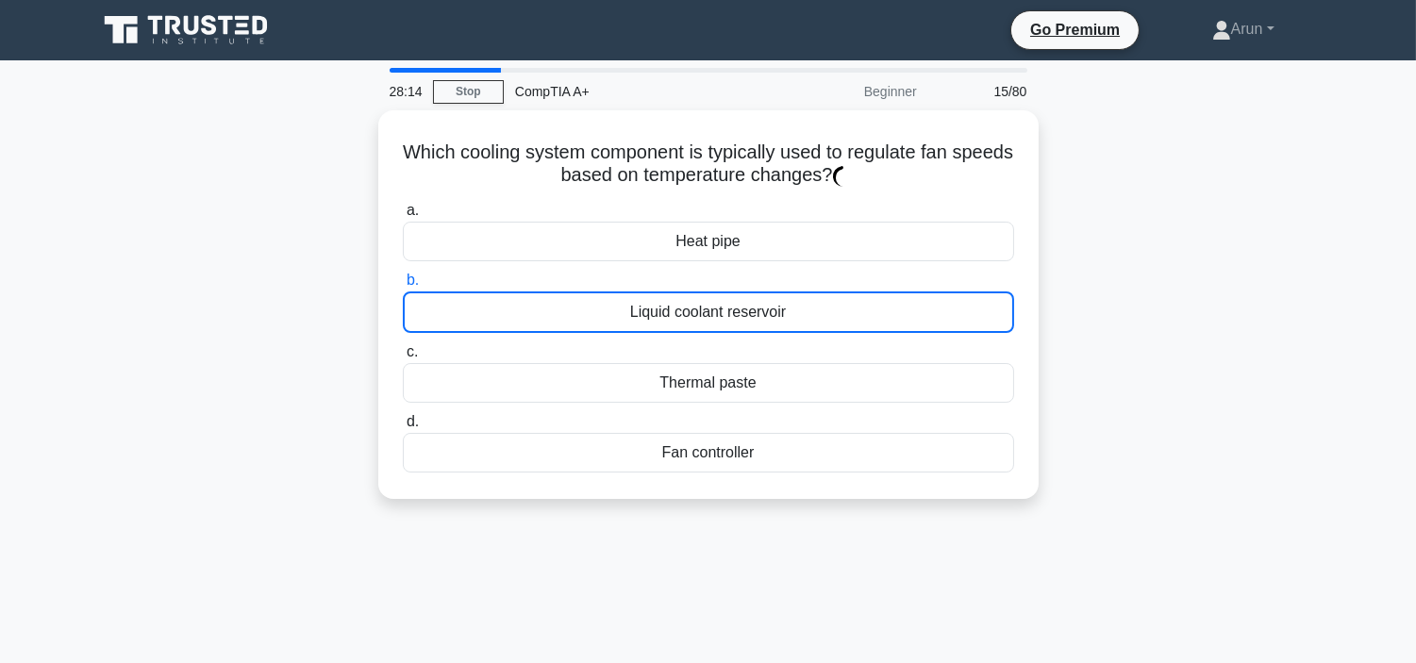
click at [855, 318] on div "Liquid coolant reservoir" at bounding box center [708, 311] width 611 height 41
click at [403, 287] on input "b. Liquid coolant reservoir" at bounding box center [403, 280] width 0 height 12
click at [855, 318] on div "Liquid coolant reservoir" at bounding box center [708, 311] width 611 height 41
click at [403, 287] on input "b. Liquid coolant reservoir" at bounding box center [403, 280] width 0 height 12
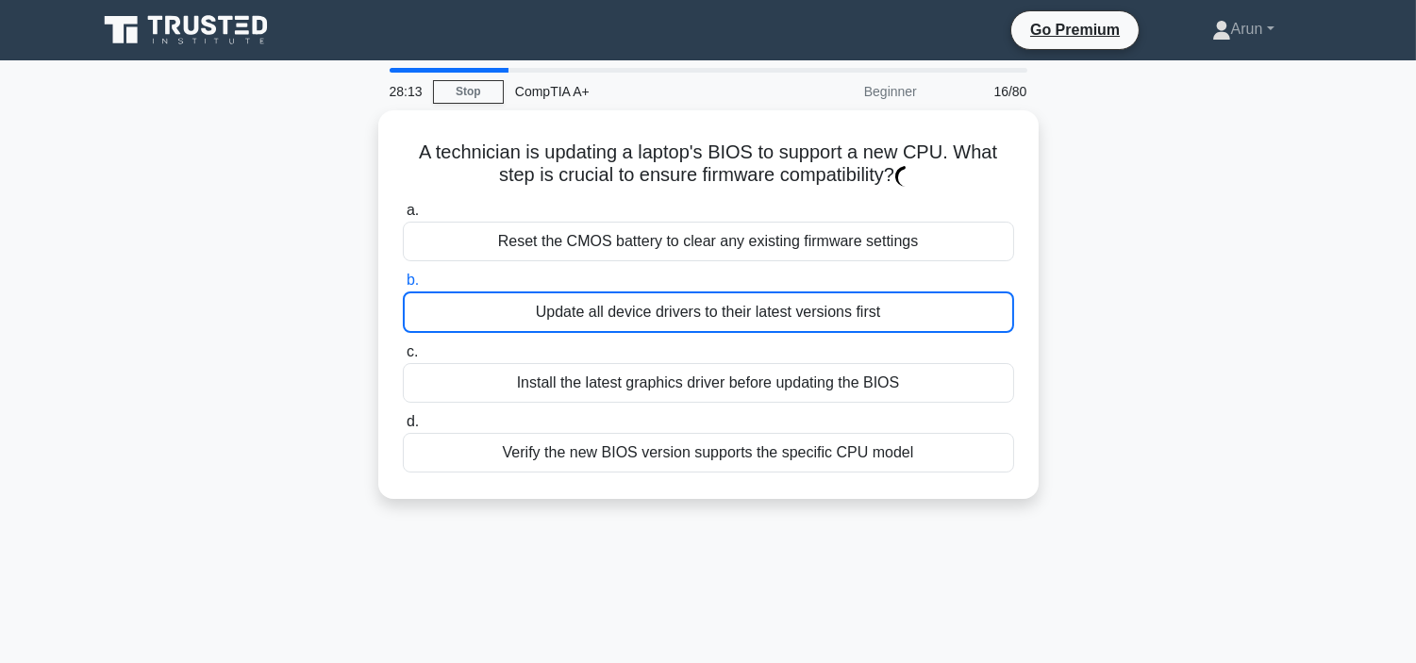
click at [855, 318] on div "Update all device drivers to their latest versions first" at bounding box center [708, 311] width 611 height 41
click at [403, 287] on input "b. Update all device drivers to their latest versions first" at bounding box center [403, 280] width 0 height 12
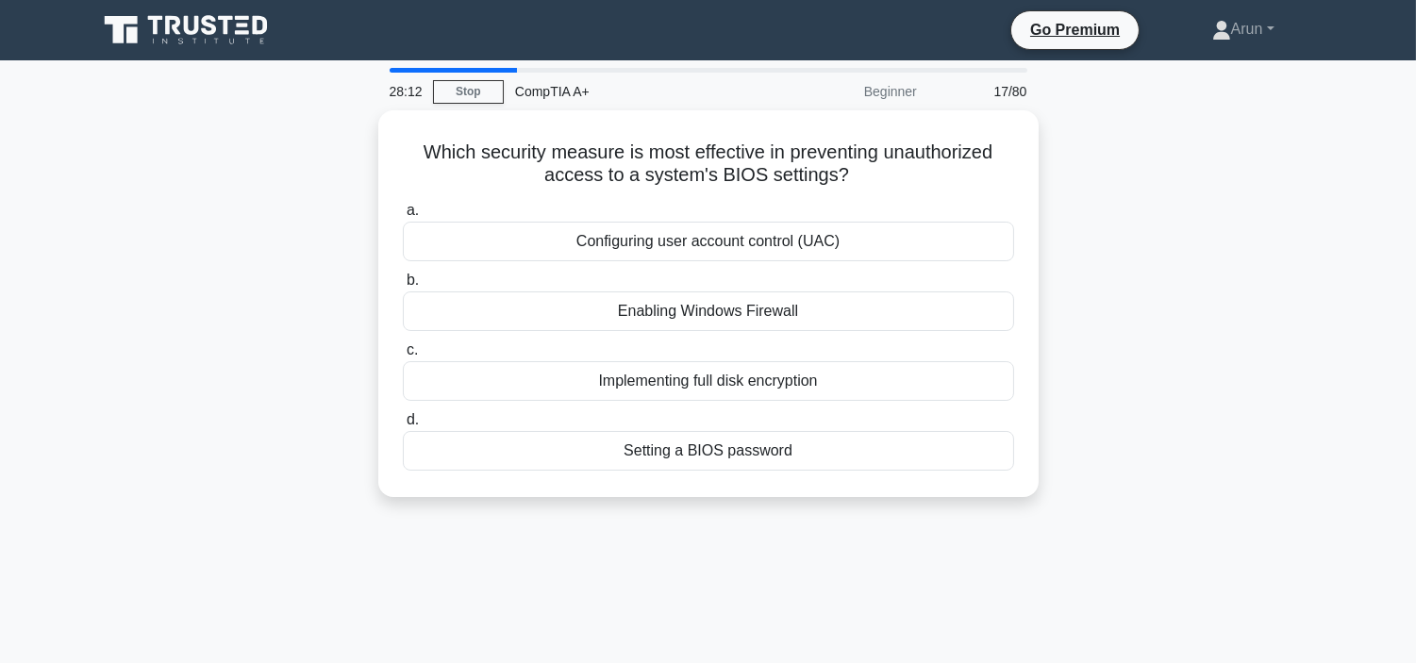
click at [855, 318] on div "Enabling Windows Firewall" at bounding box center [708, 311] width 611 height 40
click at [403, 287] on input "b. Enabling Windows Firewall" at bounding box center [403, 280] width 0 height 12
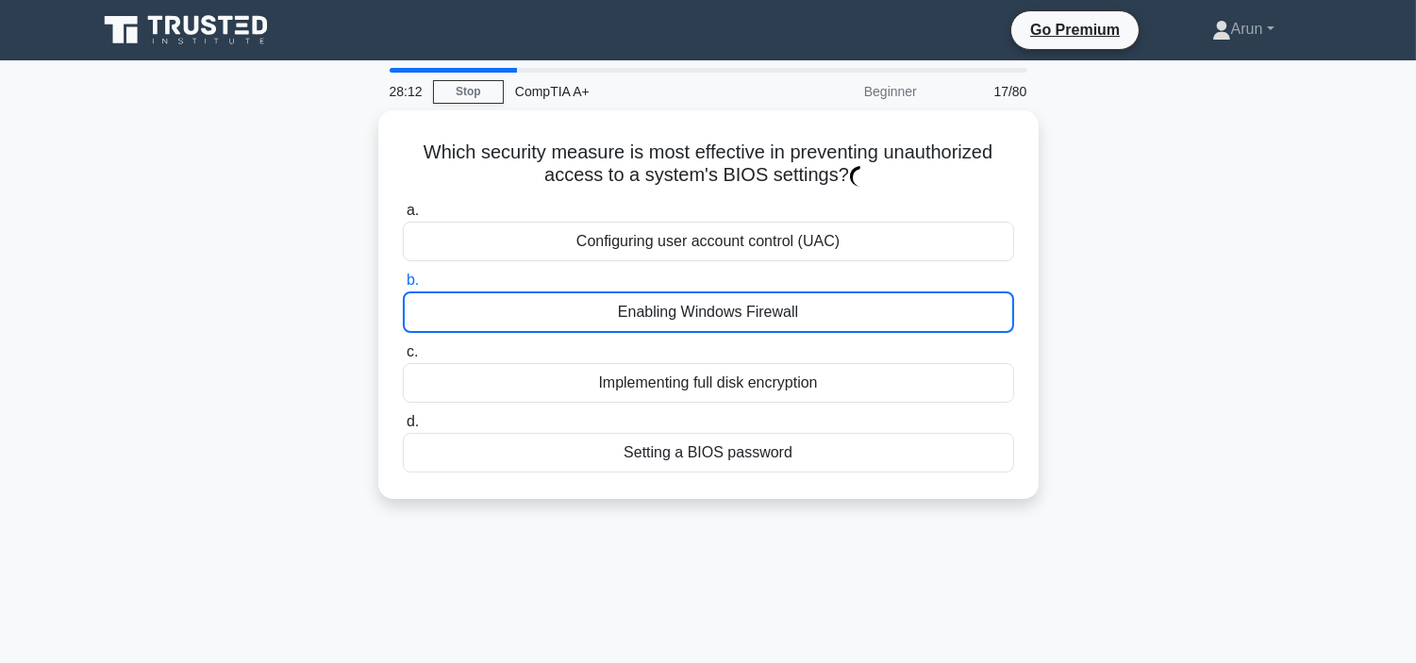
click at [855, 318] on div "Enabling Windows Firewall" at bounding box center [708, 311] width 611 height 41
click at [403, 287] on input "b. Enabling Windows Firewall" at bounding box center [403, 280] width 0 height 12
click at [855, 318] on div "Enabling Windows Firewall" at bounding box center [708, 311] width 611 height 41
click at [403, 287] on input "b. Enabling Windows Firewall" at bounding box center [403, 280] width 0 height 12
click at [855, 318] on div "Enabling Windows Firewall" at bounding box center [708, 311] width 611 height 41
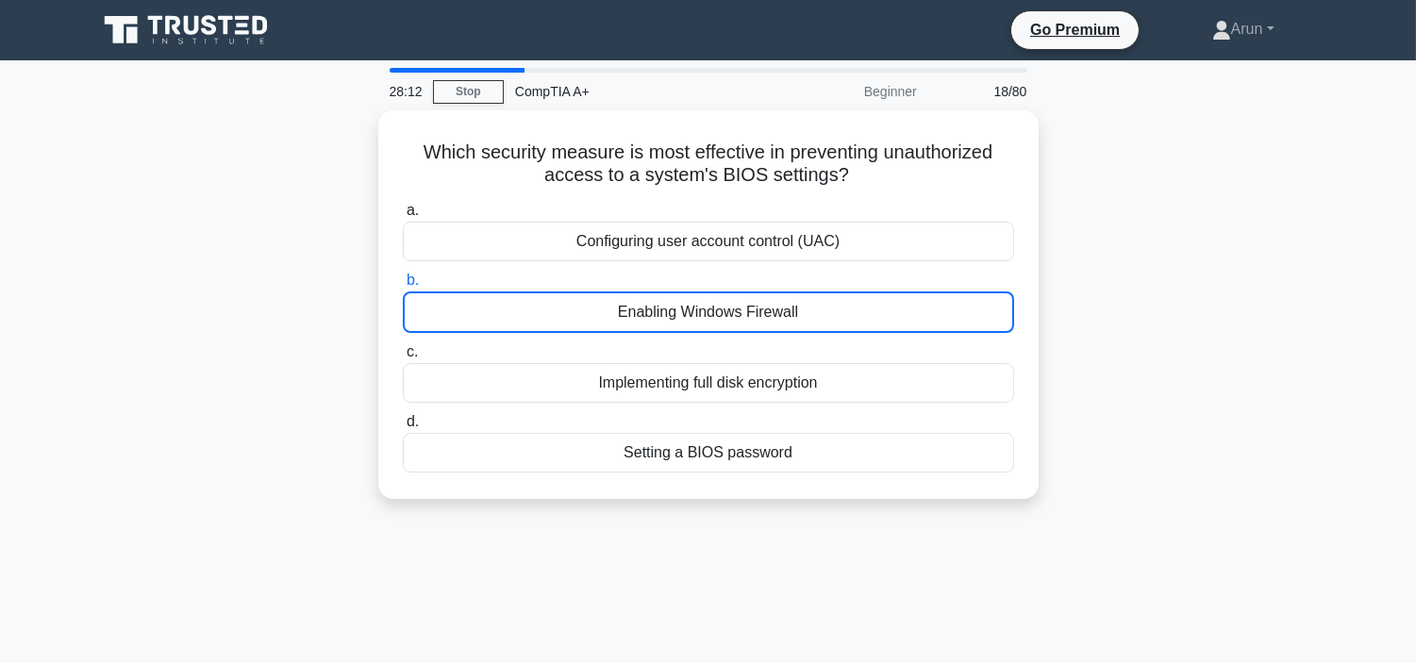
click at [403, 287] on input "b. Enabling Windows Firewall" at bounding box center [403, 280] width 0 height 12
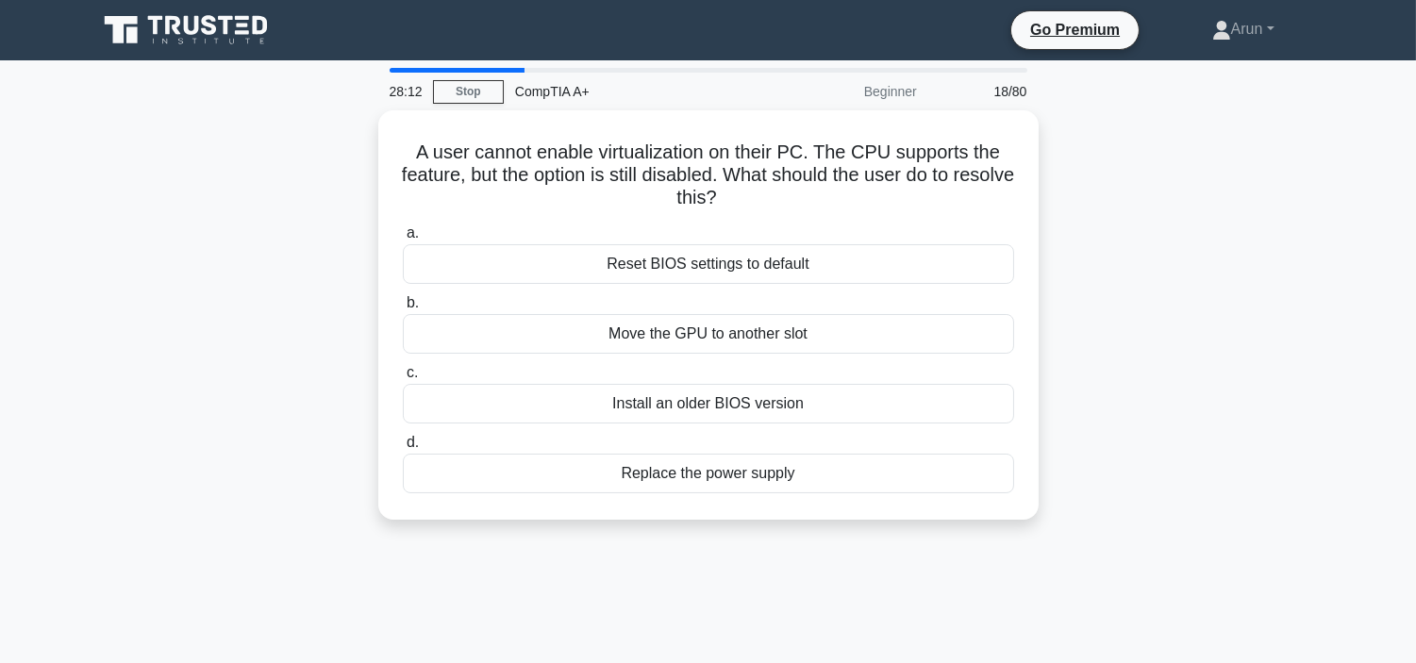
click at [855, 318] on div "Move the GPU to another slot" at bounding box center [708, 334] width 611 height 40
click at [403, 309] on input "b. Move the GPU to another slot" at bounding box center [403, 303] width 0 height 12
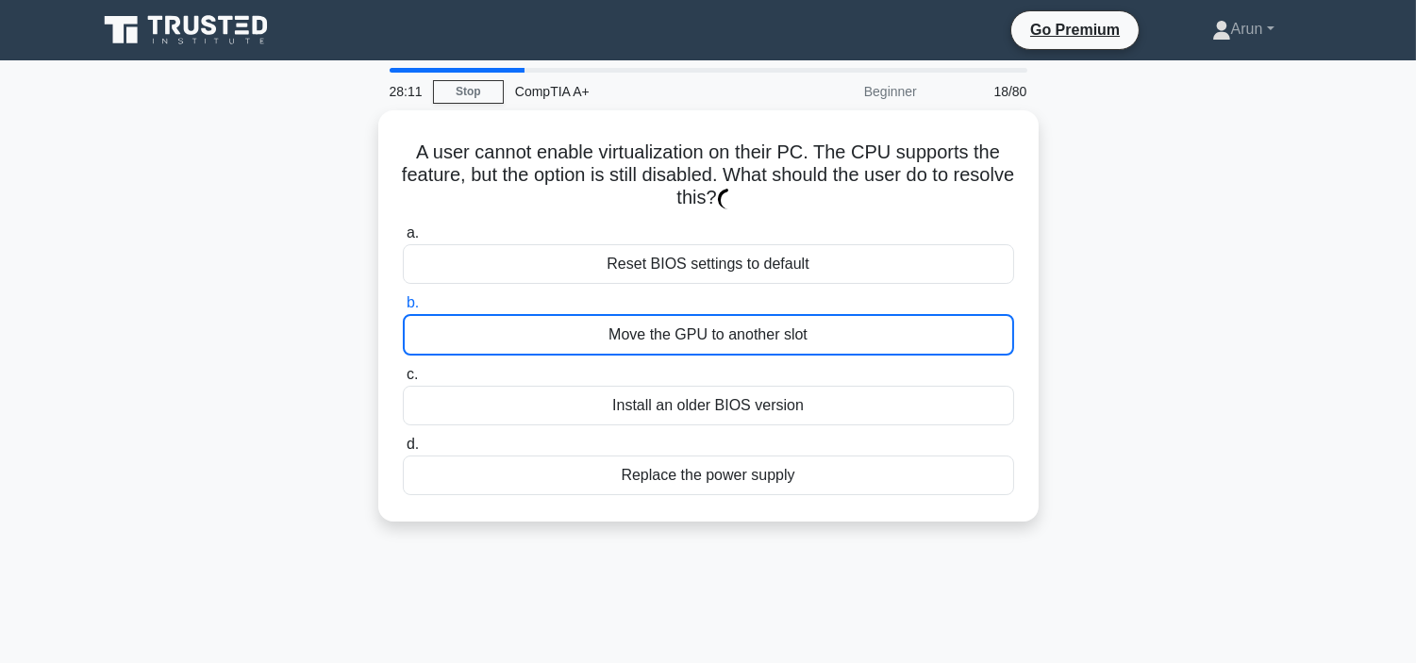
click at [855, 318] on div "Move the GPU to another slot" at bounding box center [708, 334] width 611 height 41
click at [403, 309] on input "b. Move the GPU to another slot" at bounding box center [403, 303] width 0 height 12
click at [855, 318] on div "Move the GPU to another slot" at bounding box center [708, 334] width 611 height 41
click at [403, 309] on input "b. Move the GPU to another slot" at bounding box center [403, 303] width 0 height 12
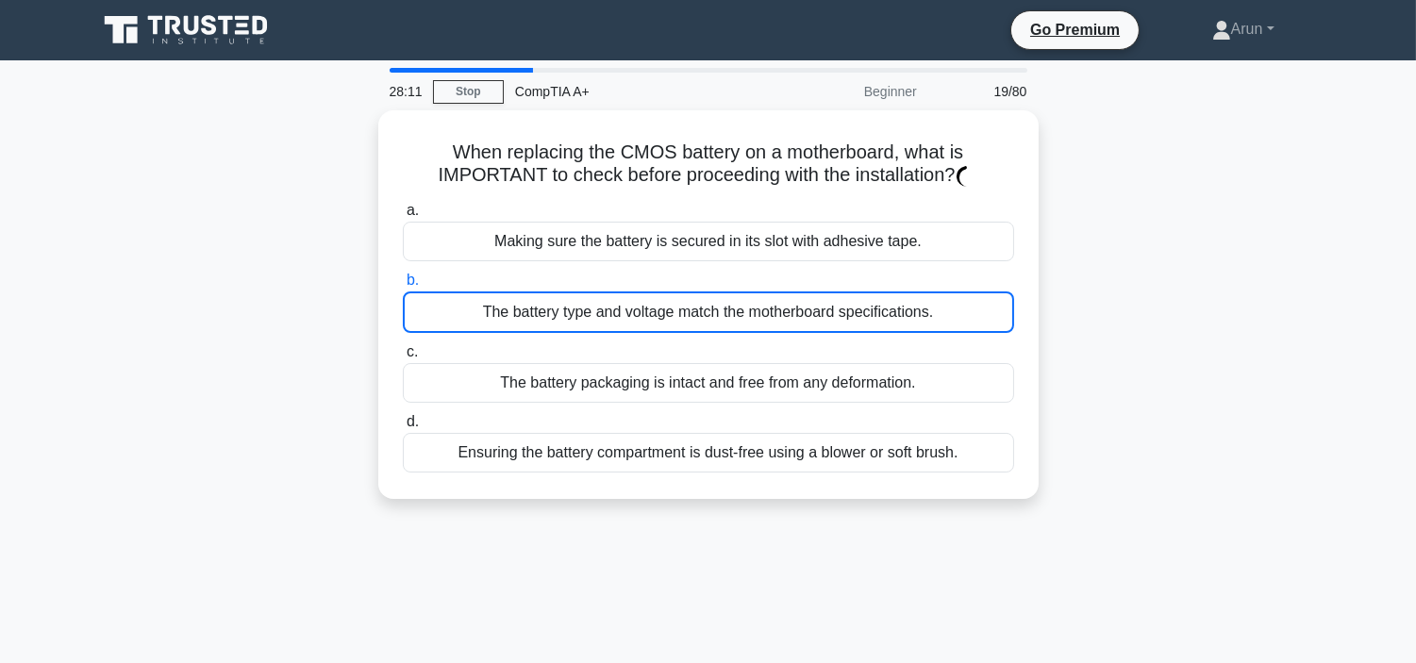
click at [855, 318] on div "The battery type and voltage match the motherboard specifications." at bounding box center [708, 311] width 611 height 41
click at [403, 287] on input "b. The battery type and voltage match the motherboard specifications." at bounding box center [403, 280] width 0 height 12
click at [855, 318] on div "The battery type and voltage match the motherboard specifications." at bounding box center [708, 311] width 611 height 41
click at [403, 287] on input "b. The battery type and voltage match the motherboard specifications." at bounding box center [403, 280] width 0 height 12
click at [855, 318] on div "The battery type and voltage match the motherboard specifications." at bounding box center [708, 311] width 611 height 41
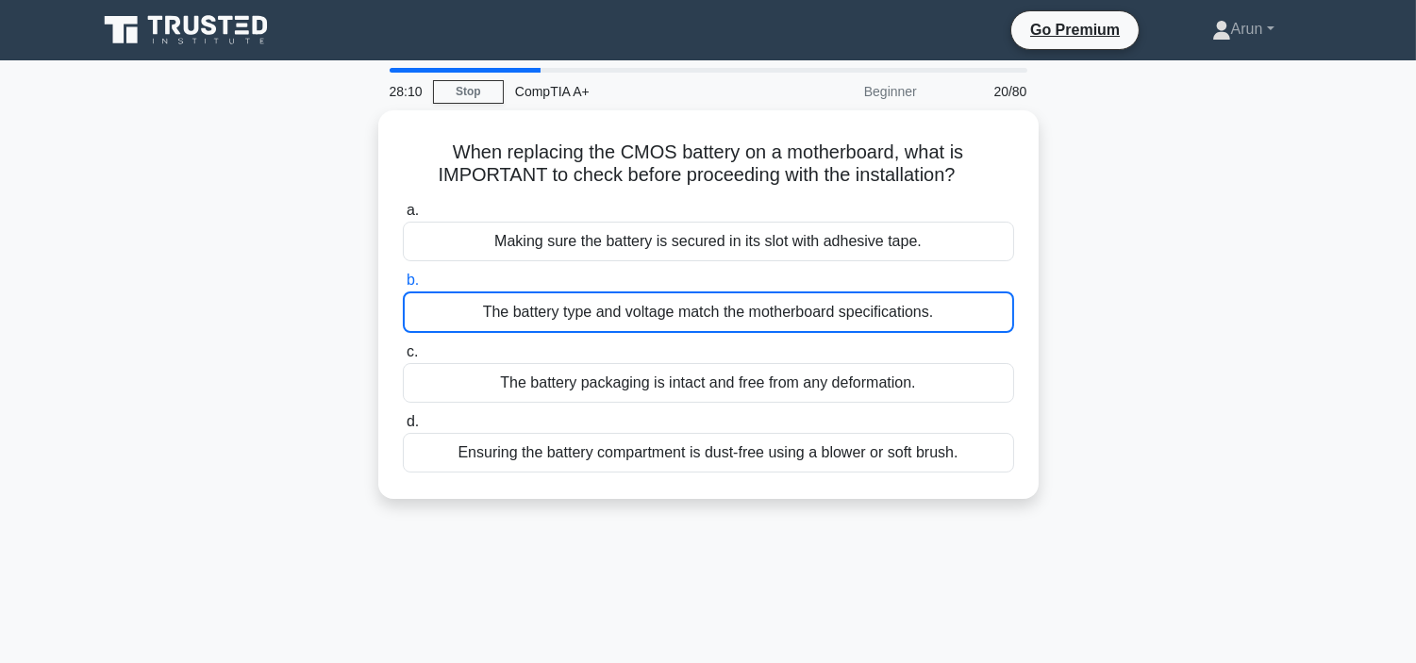
click at [403, 287] on input "b. The battery type and voltage match the motherboard specifications." at bounding box center [403, 280] width 0 height 12
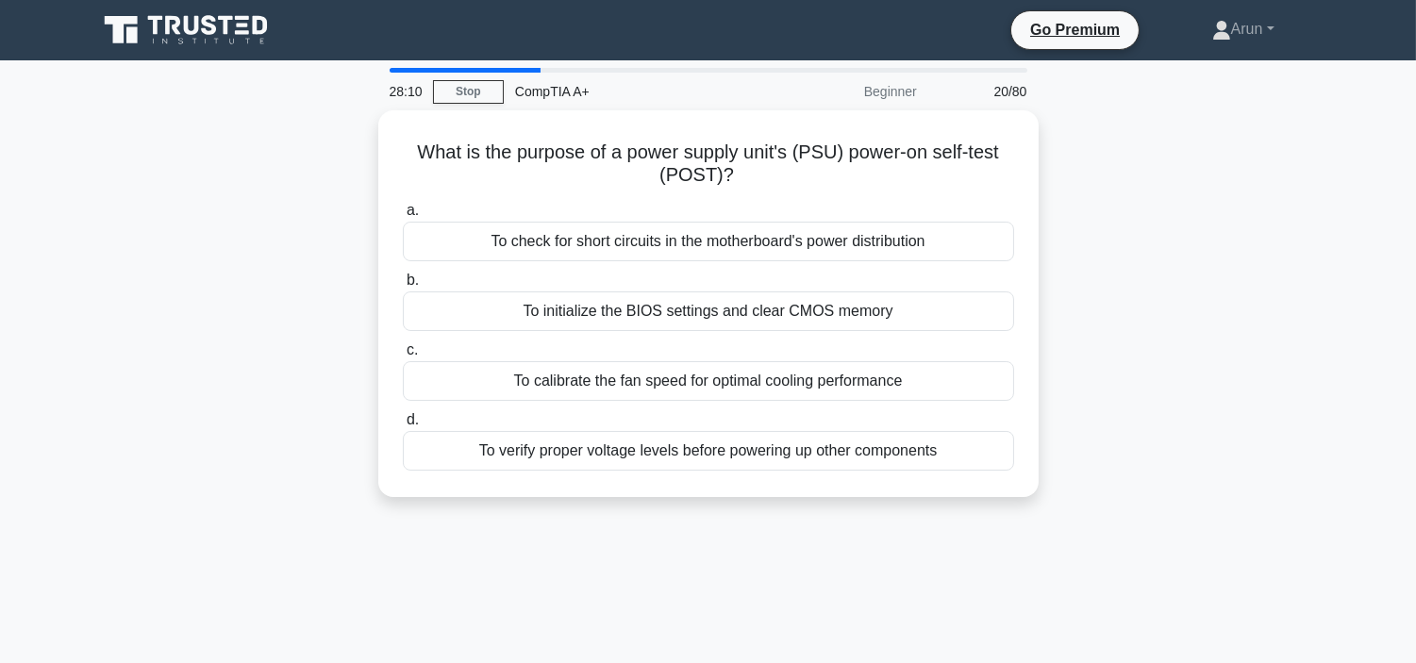
click at [855, 318] on div "To initialize the BIOS settings and clear CMOS memory" at bounding box center [708, 311] width 611 height 40
click at [403, 287] on input "b. To initialize the BIOS settings and clear CMOS memory" at bounding box center [403, 280] width 0 height 12
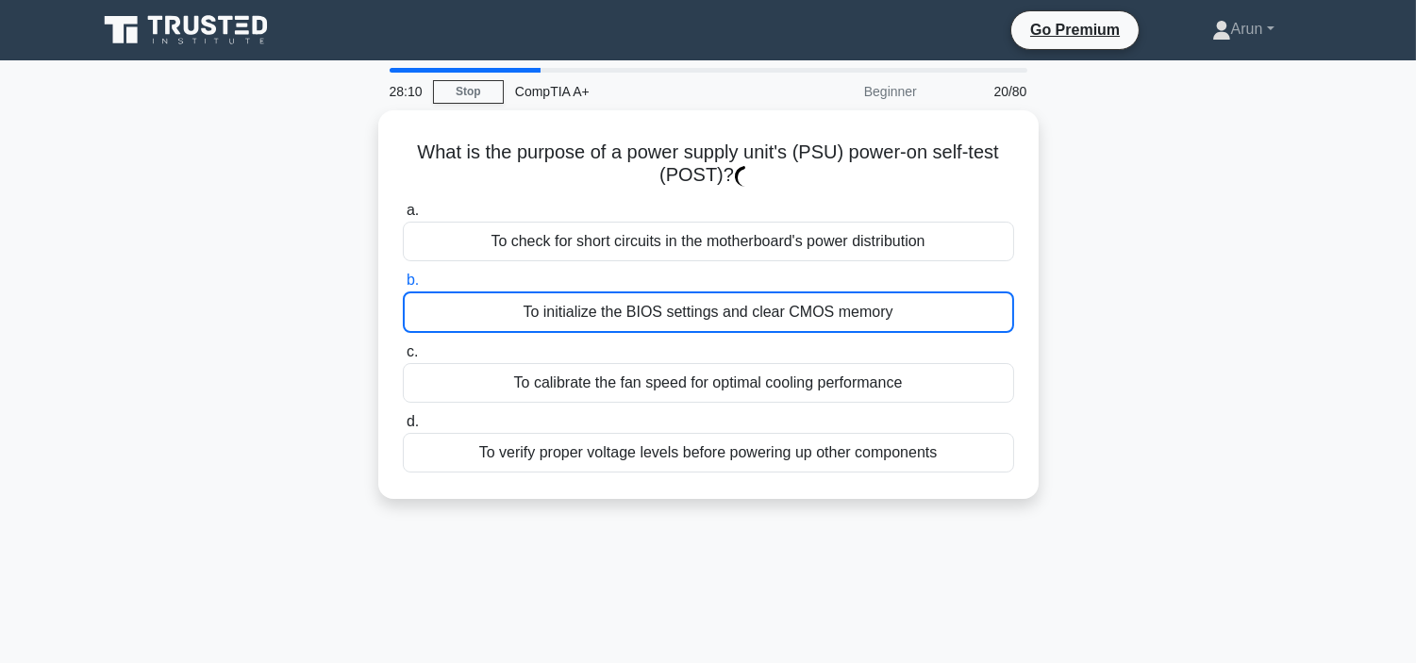
click at [855, 318] on div "To initialize the BIOS settings and clear CMOS memory" at bounding box center [708, 311] width 611 height 41
click at [403, 287] on input "b. To initialize the BIOS settings and clear CMOS memory" at bounding box center [403, 280] width 0 height 12
click at [855, 318] on div "To initialize the BIOS settings and clear CMOS memory" at bounding box center [708, 311] width 611 height 41
click at [403, 287] on input "b. To initialize the BIOS settings and clear CMOS memory" at bounding box center [403, 280] width 0 height 12
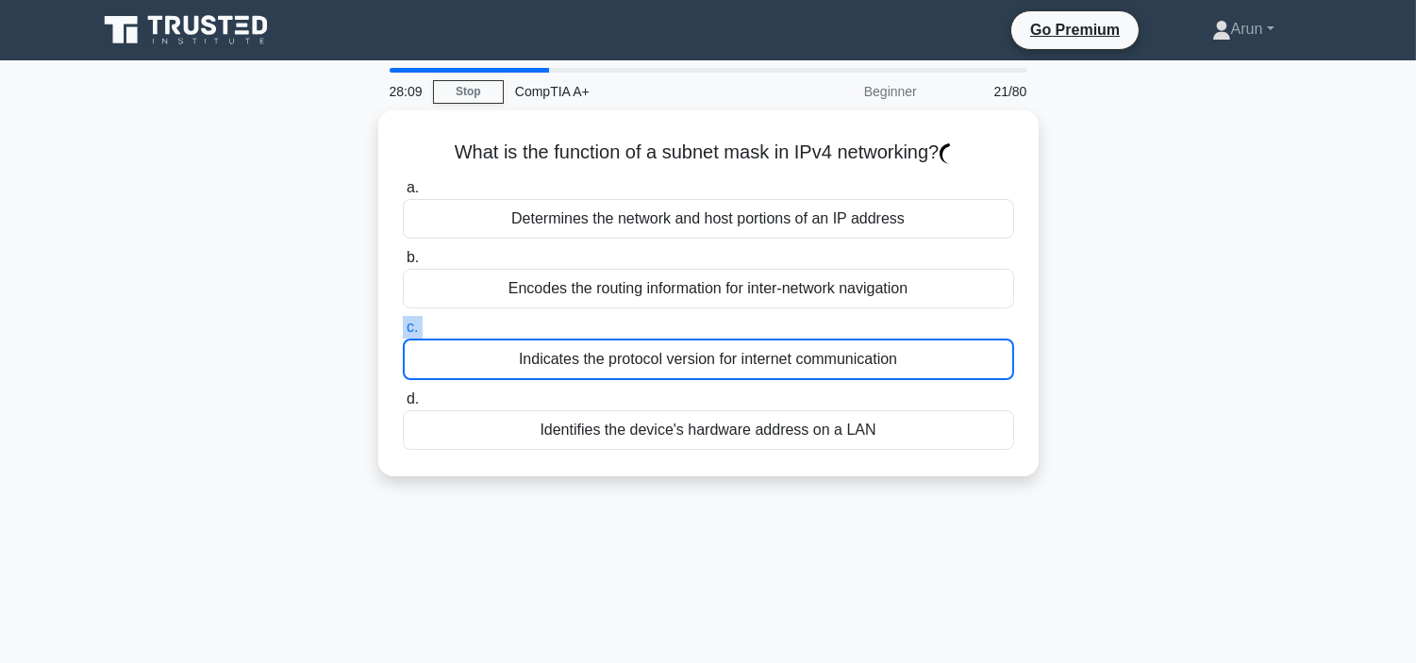
click at [855, 318] on label "c. Indicates the protocol version for internet communication" at bounding box center [708, 348] width 611 height 64
click at [403, 322] on input "c. Indicates the protocol version for internet communication" at bounding box center [403, 328] width 0 height 12
click at [855, 318] on label "c. Indicates the protocol version for internet communication" at bounding box center [708, 348] width 611 height 64
click at [403, 322] on input "c. Indicates the protocol version for internet communication" at bounding box center [403, 328] width 0 height 12
click at [855, 318] on label "c. Indicates the protocol version for internet communication" at bounding box center [708, 348] width 611 height 64
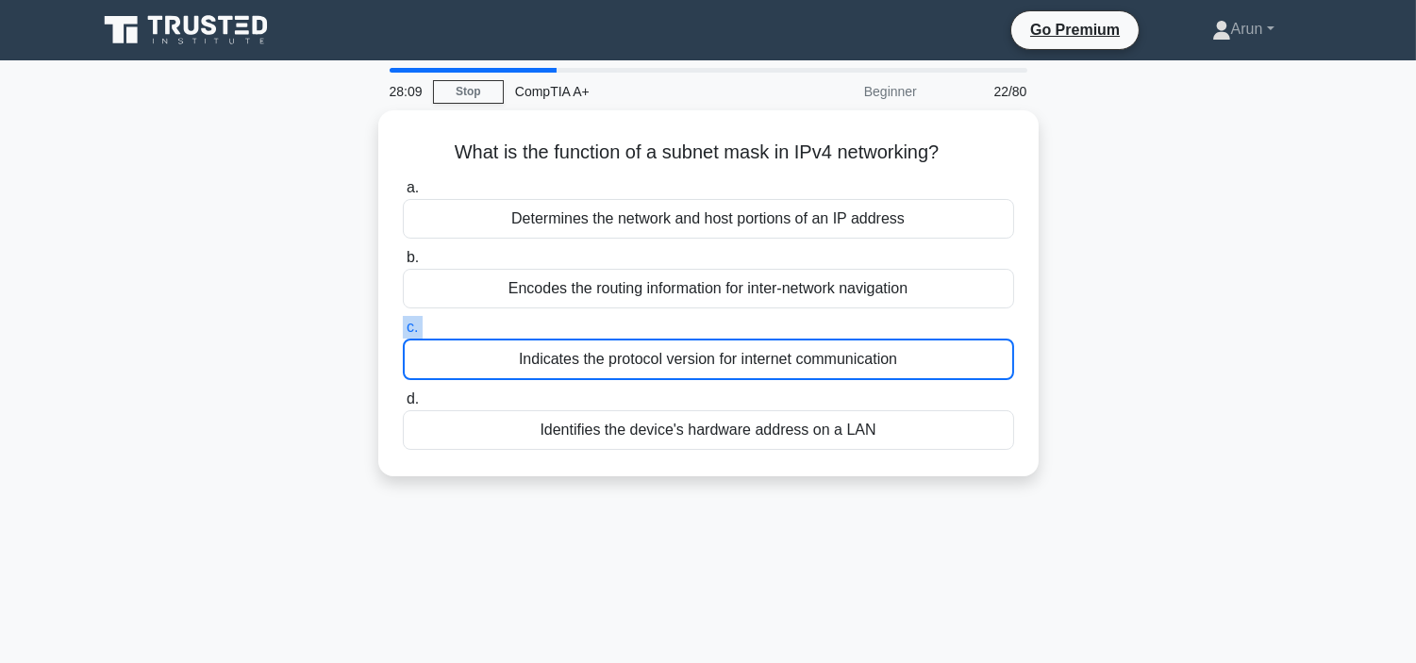
click at [403, 322] on input "c. Indicates the protocol version for internet communication" at bounding box center [403, 328] width 0 height 12
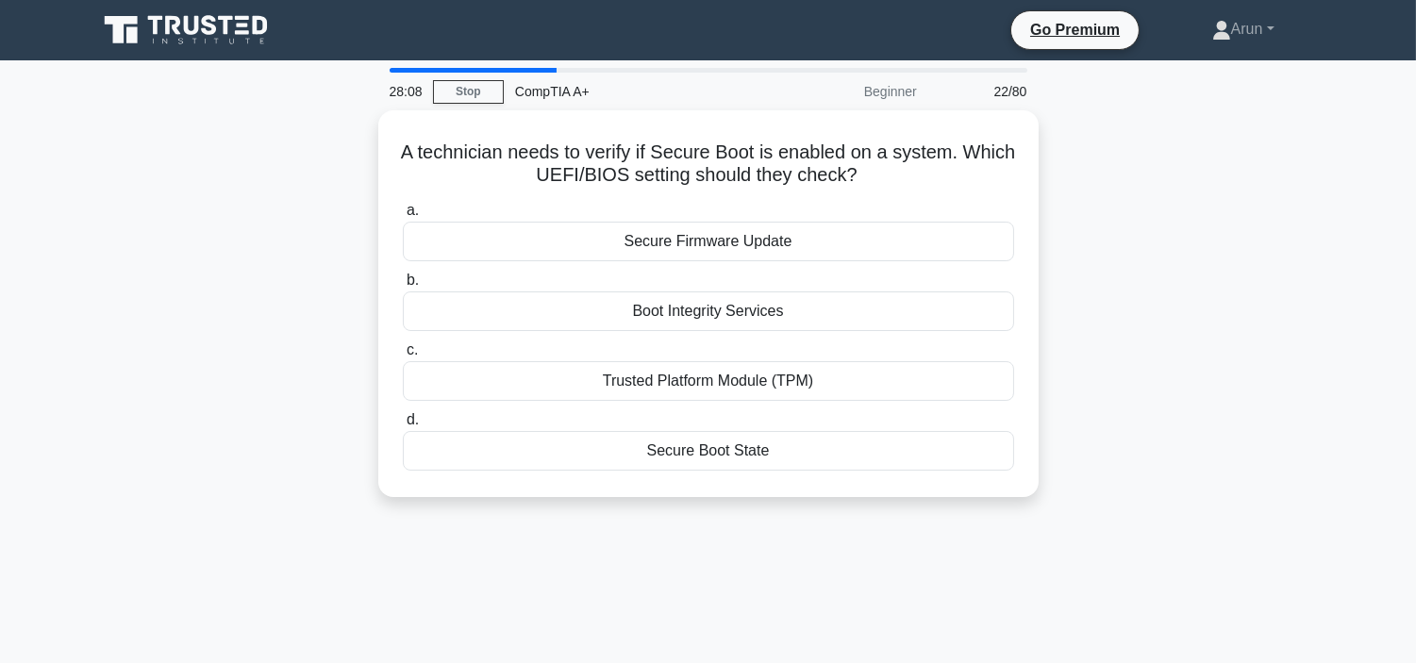
click at [855, 318] on div "Boot Integrity Services" at bounding box center [708, 311] width 611 height 40
click at [403, 287] on input "b. Boot Integrity Services" at bounding box center [403, 280] width 0 height 12
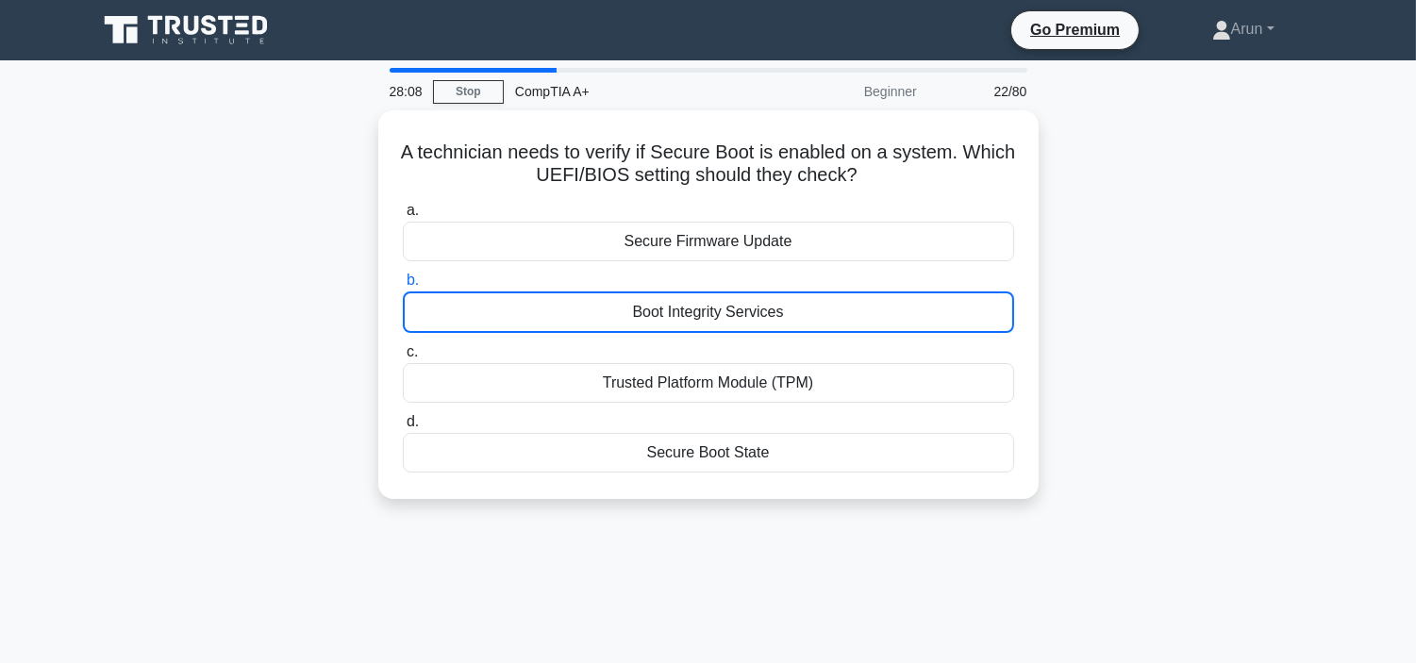
click at [855, 318] on div "Boot Integrity Services" at bounding box center [708, 311] width 611 height 41
click at [403, 287] on input "b. Boot Integrity Services" at bounding box center [403, 280] width 0 height 12
click at [855, 318] on div "Boot Integrity Services" at bounding box center [708, 311] width 611 height 41
click at [403, 287] on input "b. Boot Integrity Services" at bounding box center [403, 280] width 0 height 12
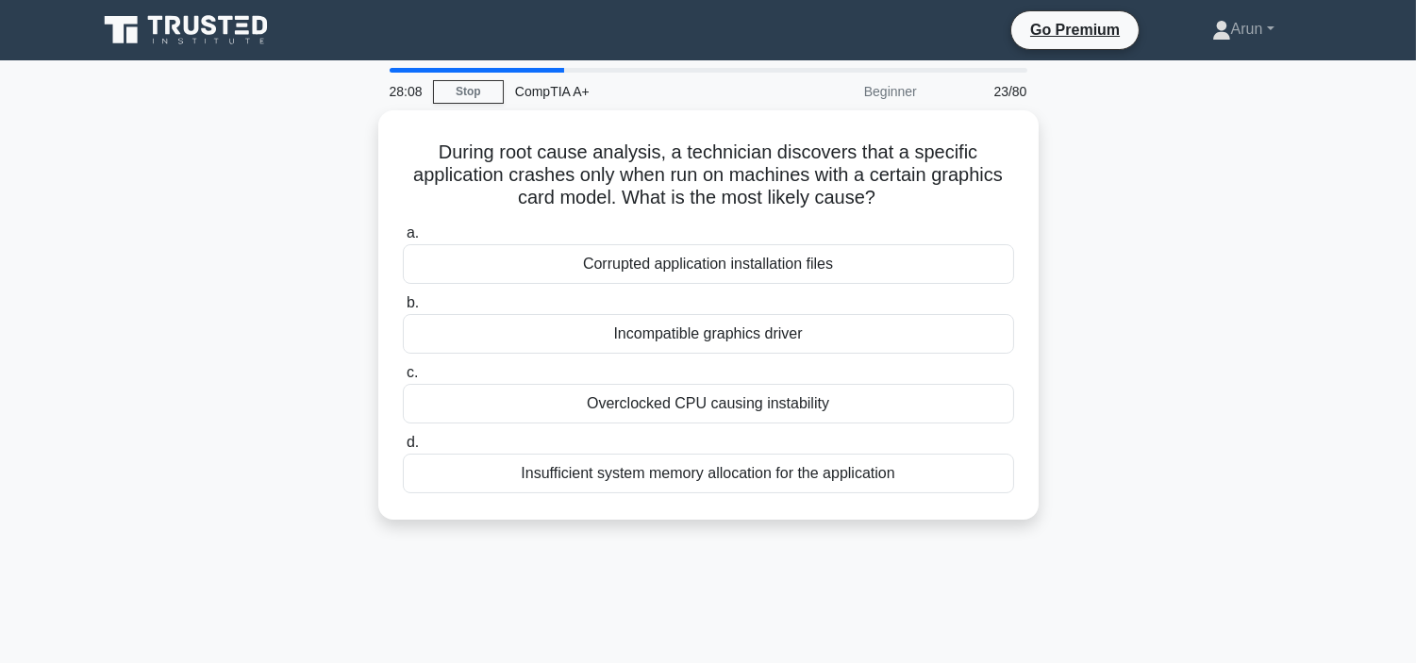
click at [855, 318] on div "Incompatible graphics driver" at bounding box center [708, 334] width 611 height 40
click at [403, 309] on input "b. Incompatible graphics driver" at bounding box center [403, 303] width 0 height 12
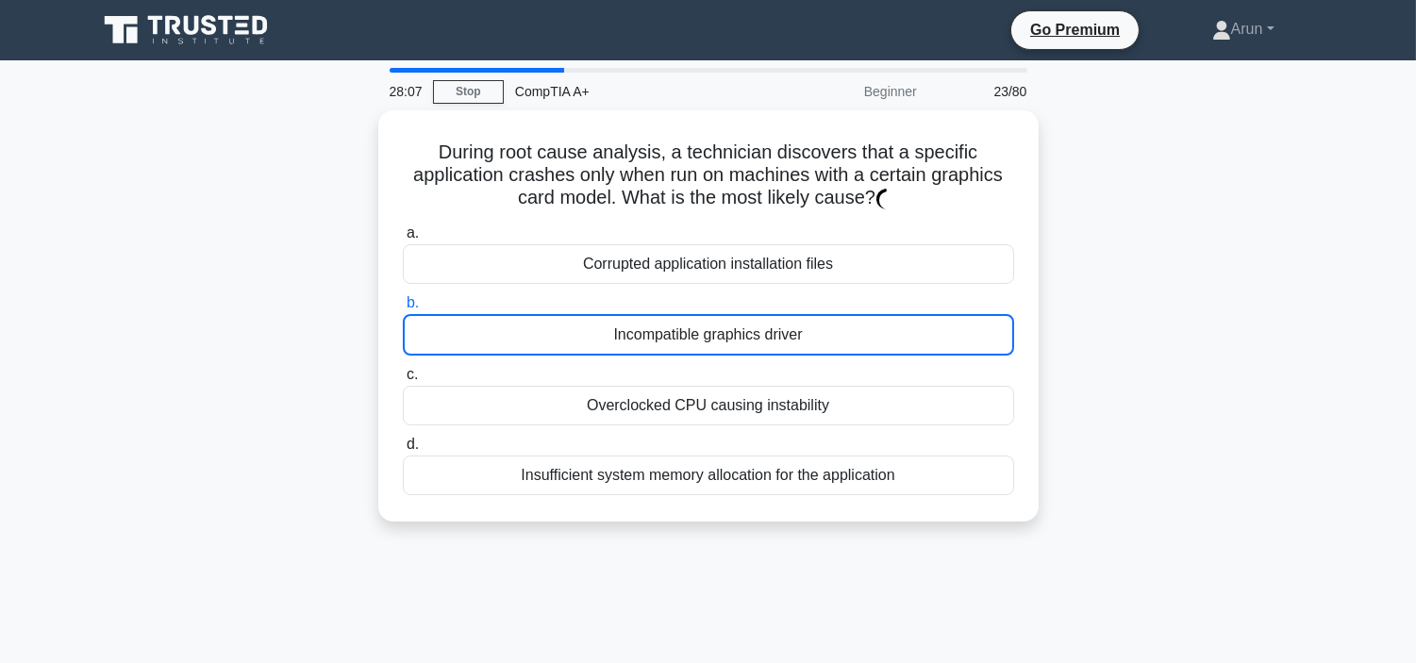
click at [855, 318] on div "Incompatible graphics driver" at bounding box center [708, 334] width 611 height 41
click at [403, 309] on input "b. Incompatible graphics driver" at bounding box center [403, 303] width 0 height 12
click at [855, 318] on div "Incompatible graphics driver" at bounding box center [708, 334] width 611 height 41
click at [403, 309] on input "b. Incompatible graphics driver" at bounding box center [403, 303] width 0 height 12
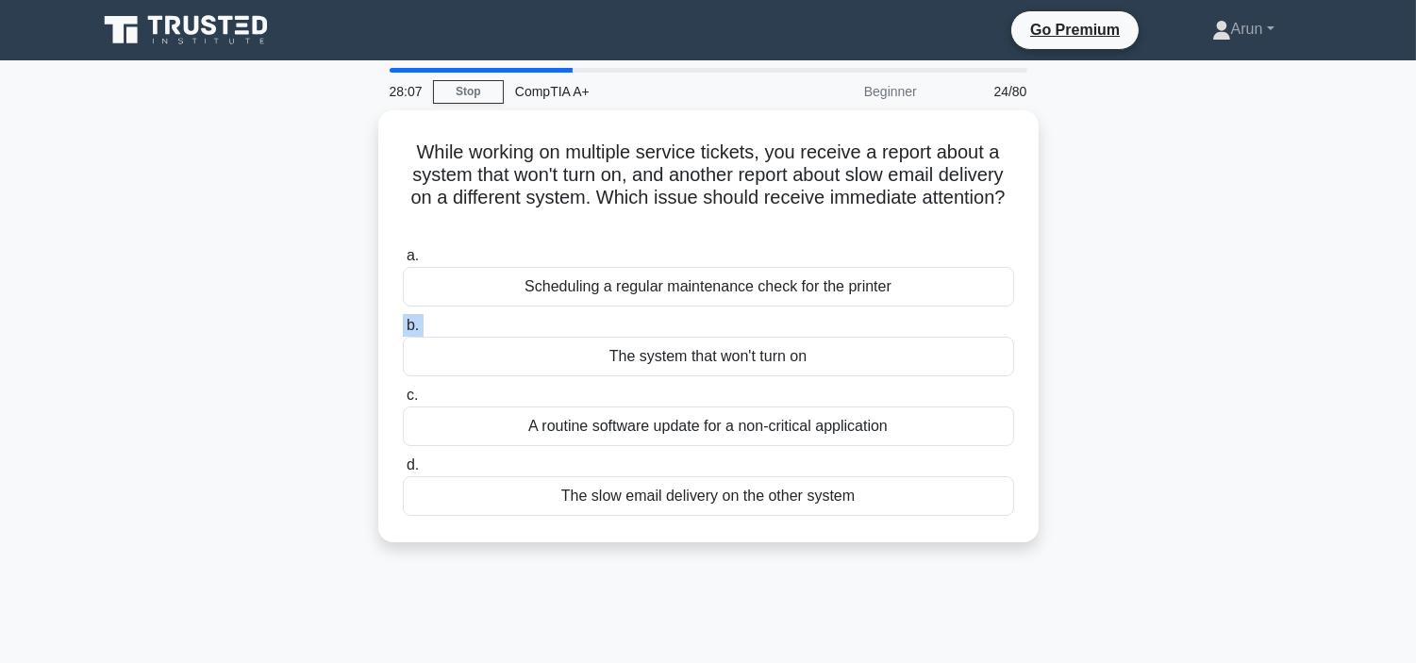
click at [855, 318] on label "b. The system that won't turn on" at bounding box center [708, 345] width 611 height 62
click at [403, 320] on input "b. The system that won't turn on" at bounding box center [403, 326] width 0 height 12
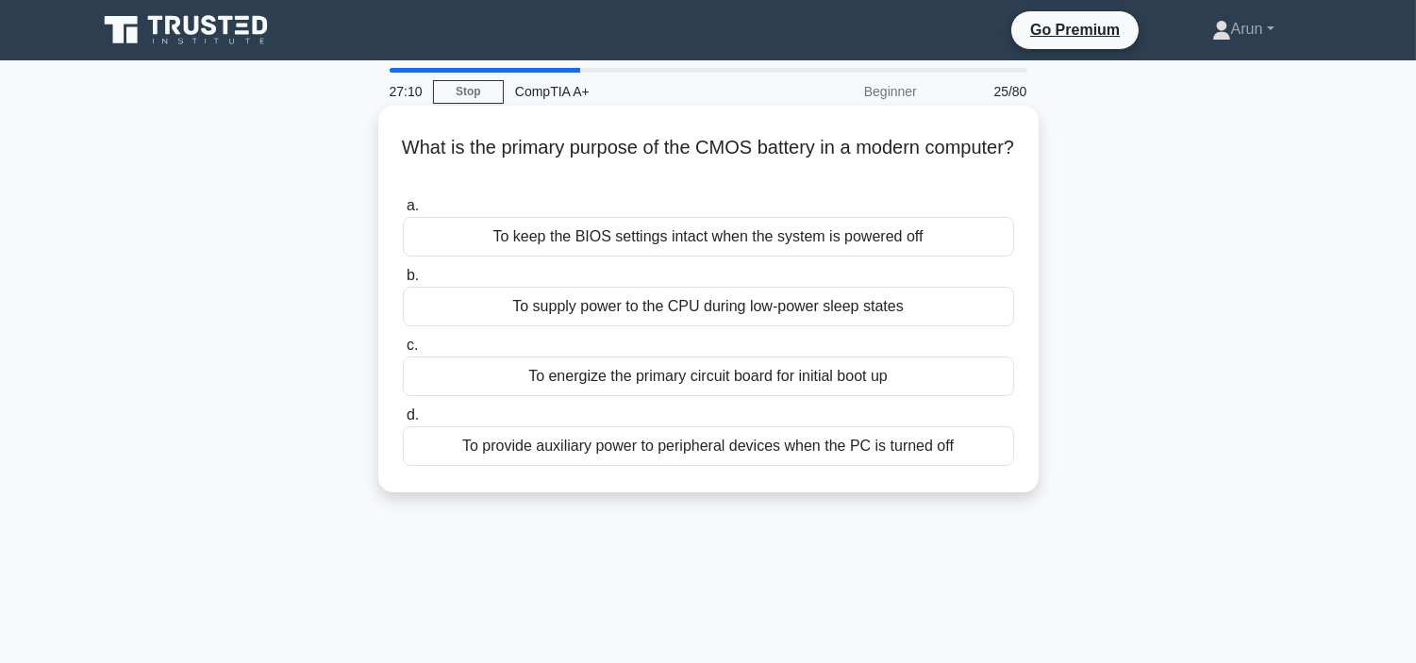
click at [945, 232] on div "To keep the BIOS settings intact when the system is powered off" at bounding box center [708, 237] width 611 height 40
click at [403, 212] on input "a. To keep the BIOS settings intact when the system is powered off" at bounding box center [403, 206] width 0 height 12
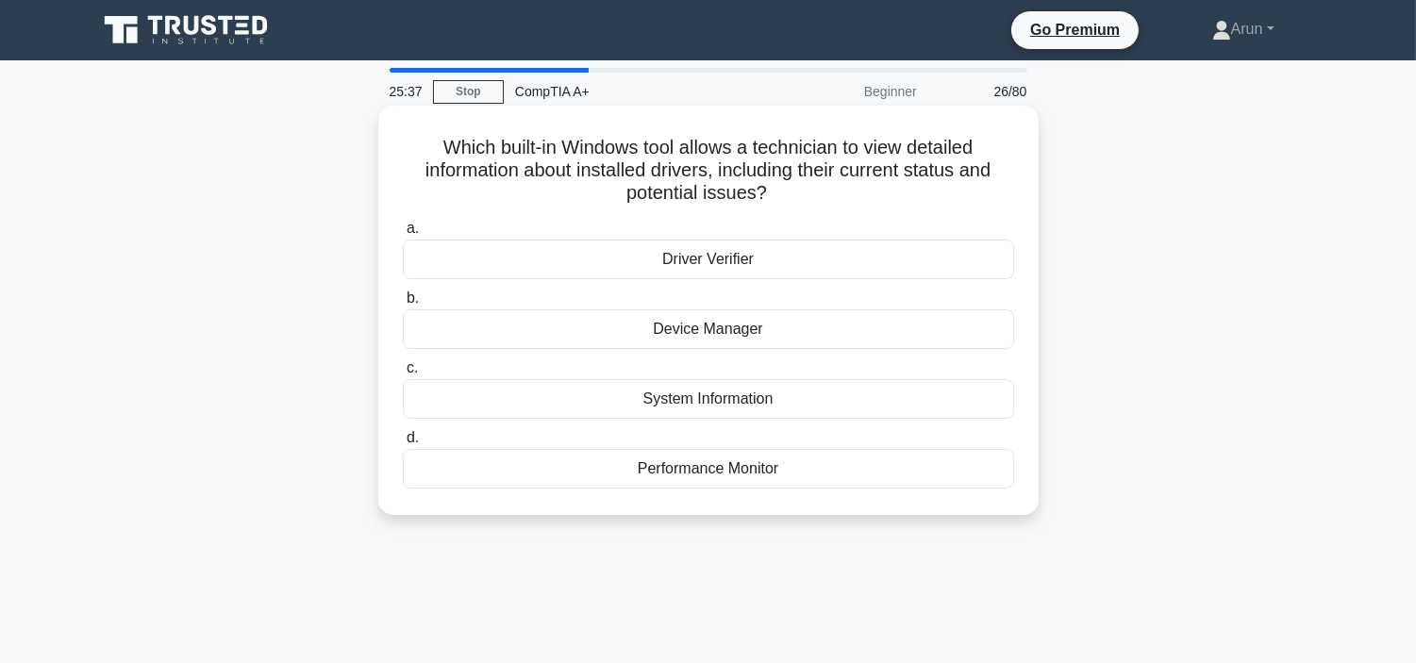
click at [865, 349] on div "Device Manager" at bounding box center [708, 329] width 611 height 40
click at [403, 305] on input "b. Device Manager" at bounding box center [403, 298] width 0 height 12
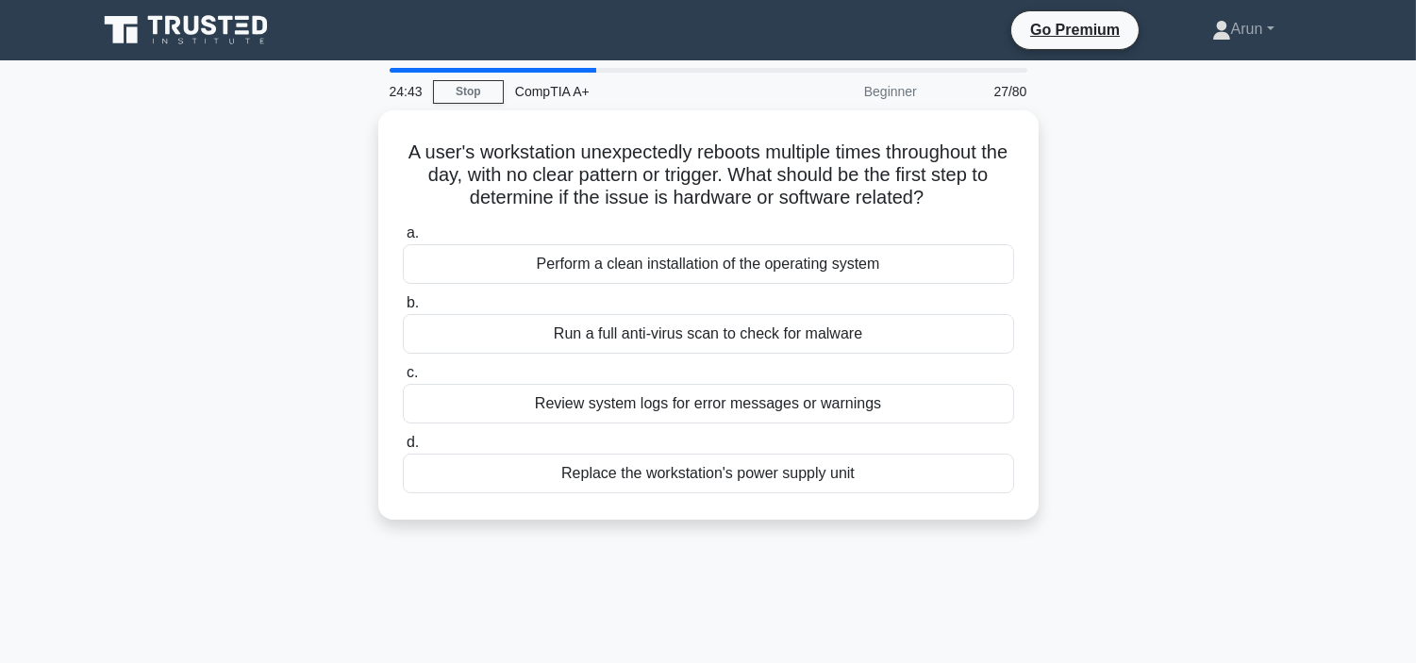
click at [865, 349] on div "Run a full anti-virus scan to check for malware" at bounding box center [708, 334] width 611 height 40
click at [403, 309] on input "b. Run a full anti-virus scan to check for malware" at bounding box center [403, 303] width 0 height 12
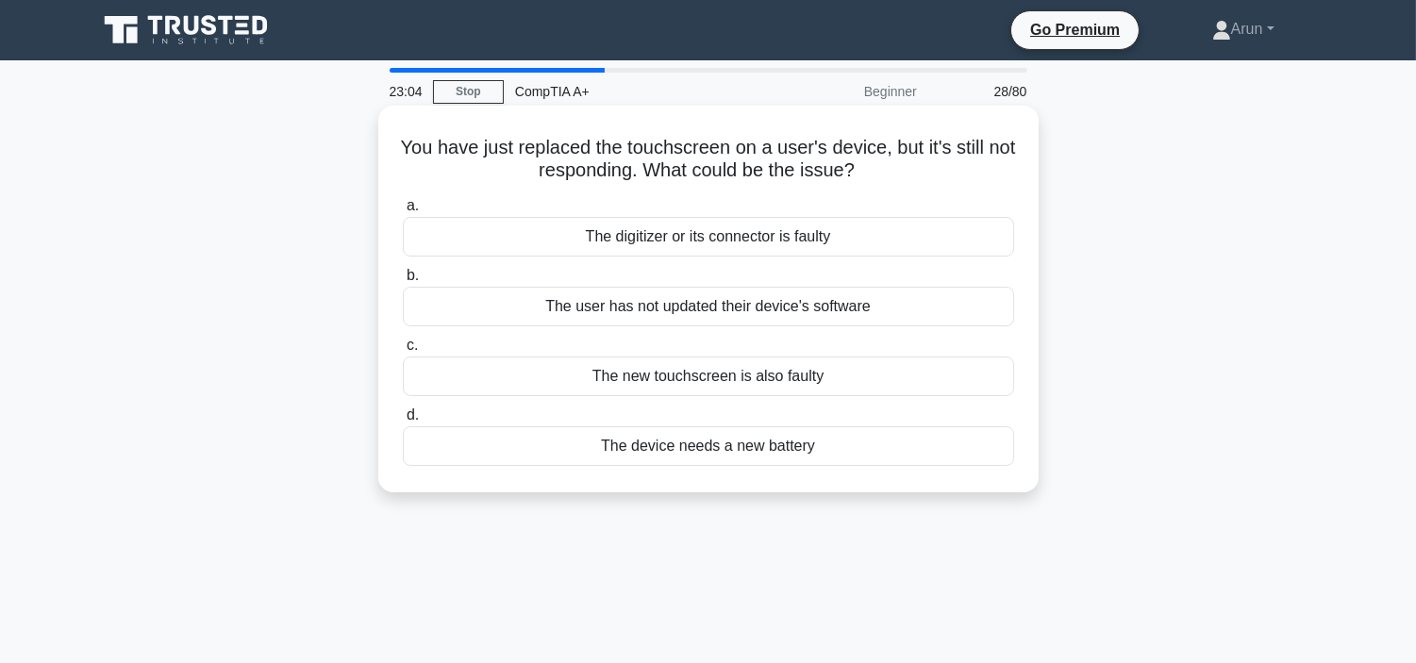
click at [796, 228] on div "The digitizer or its connector is faulty" at bounding box center [708, 237] width 611 height 40
click at [403, 212] on input "a. The digitizer or its connector is faulty" at bounding box center [403, 206] width 0 height 12
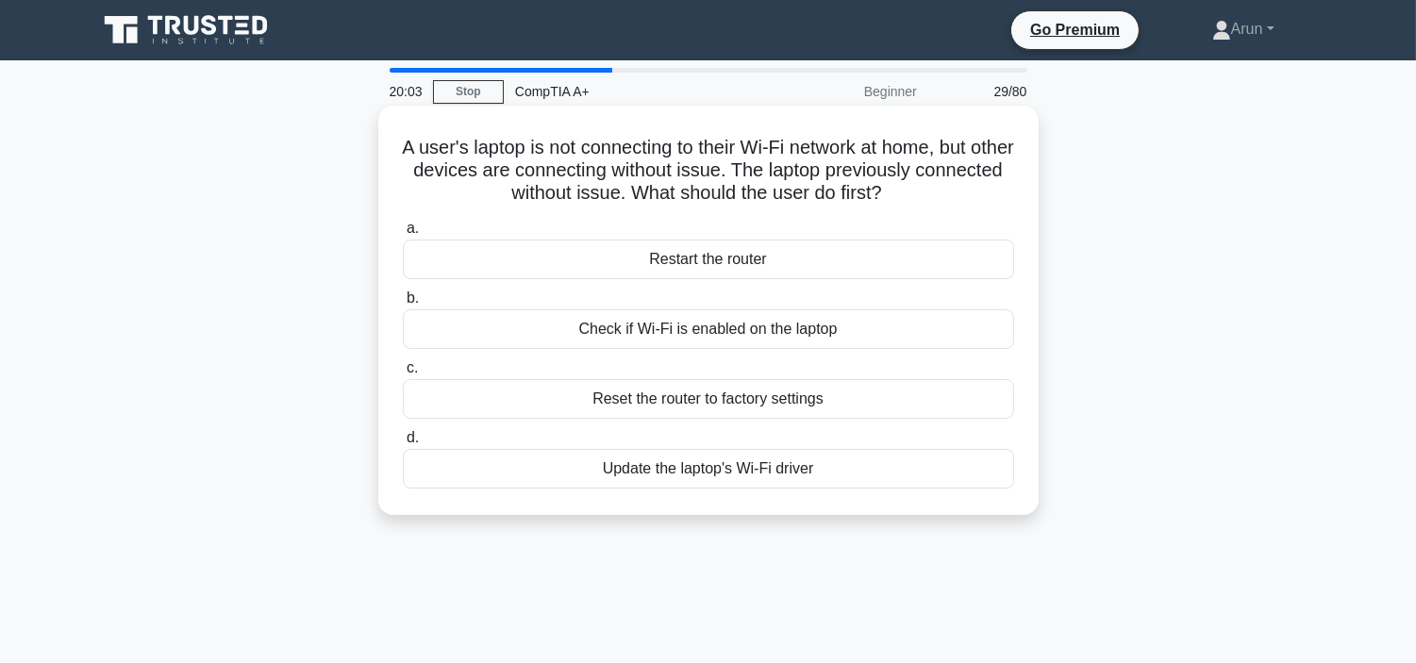
click at [803, 251] on div "Restart the router" at bounding box center [708, 260] width 611 height 40
click at [403, 235] on input "a. Restart the router" at bounding box center [403, 229] width 0 height 12
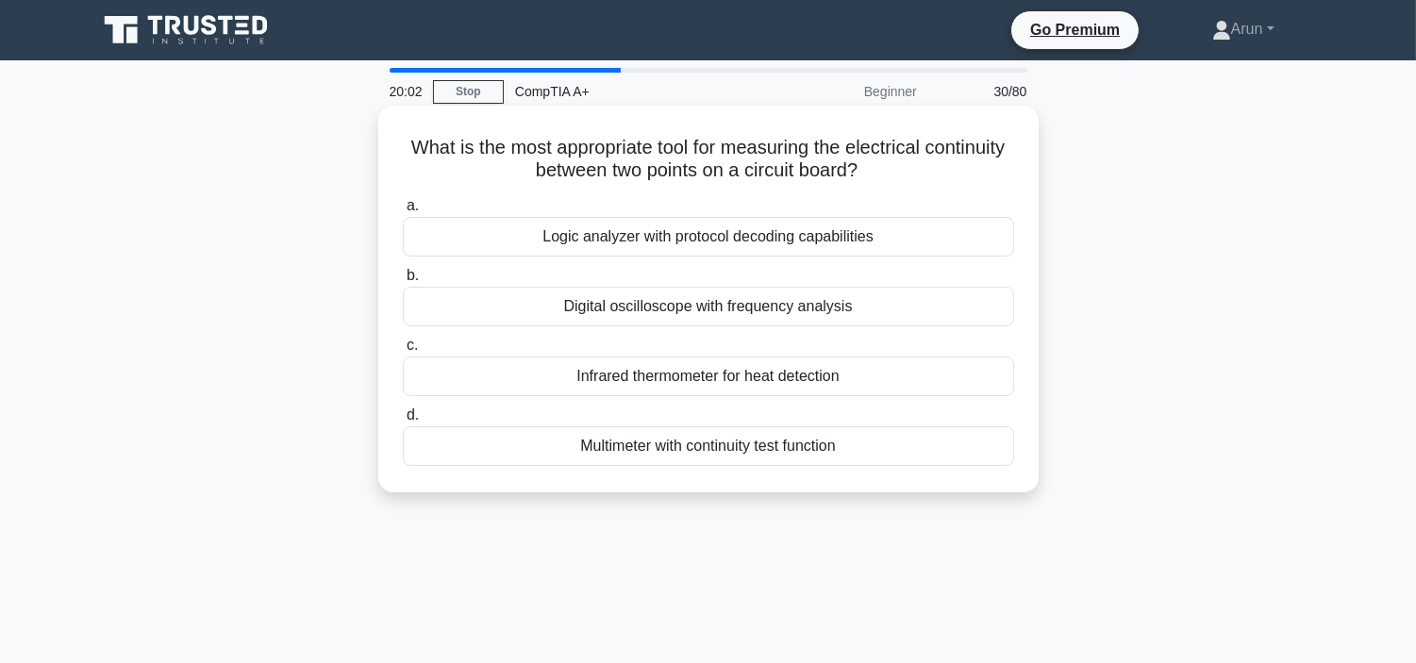
click at [802, 233] on div "Logic analyzer with protocol decoding capabilities" at bounding box center [708, 237] width 611 height 40
click at [403, 212] on input "a. Logic analyzer with protocol decoding capabilities" at bounding box center [403, 206] width 0 height 12
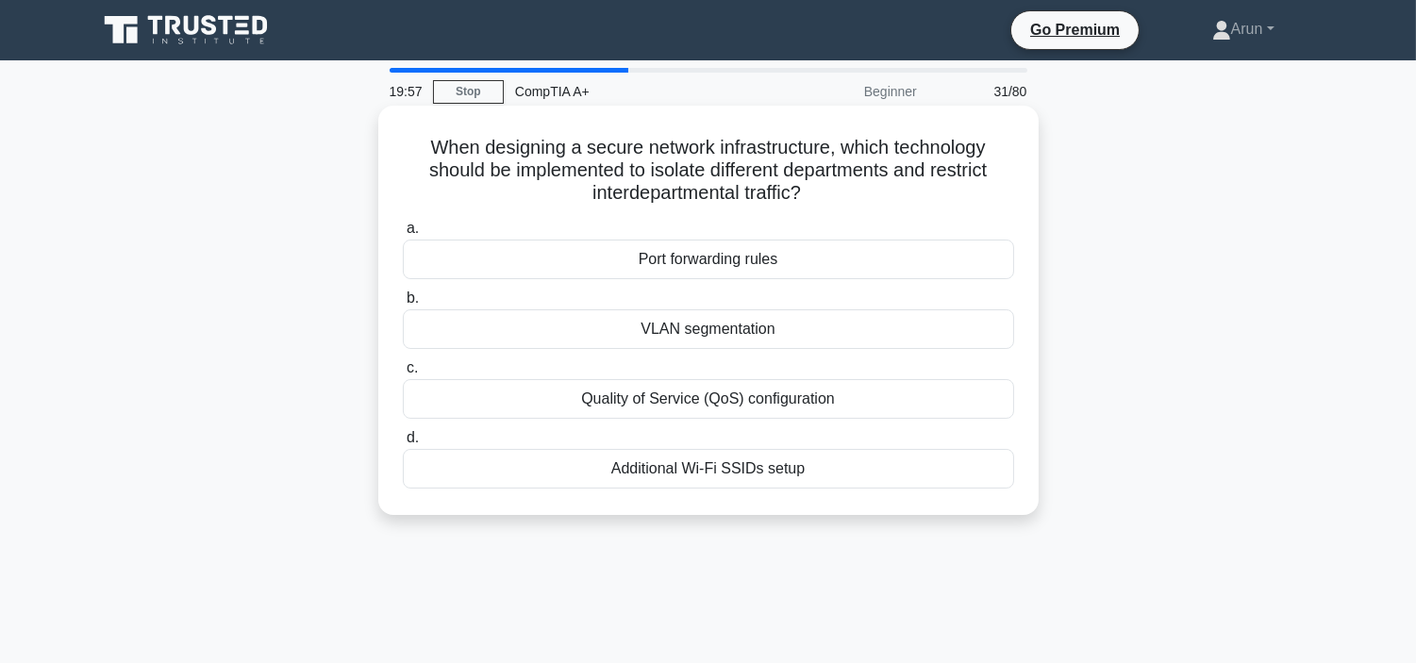
click at [830, 250] on div "Port forwarding rules" at bounding box center [708, 260] width 611 height 40
click at [403, 235] on input "a. Port forwarding rules" at bounding box center [403, 229] width 0 height 12
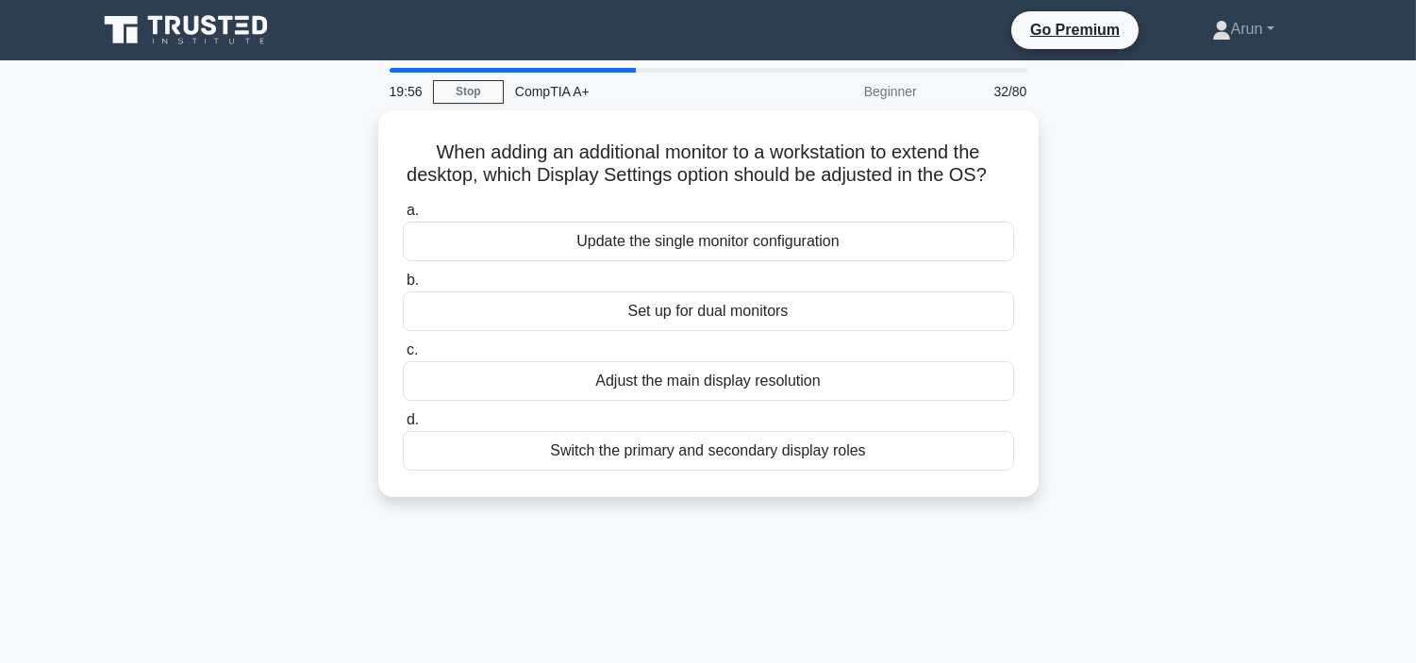
click at [830, 250] on div "Update the single monitor configuration" at bounding box center [708, 242] width 611 height 40
click at [403, 217] on input "a. Update the single monitor configuration" at bounding box center [403, 211] width 0 height 12
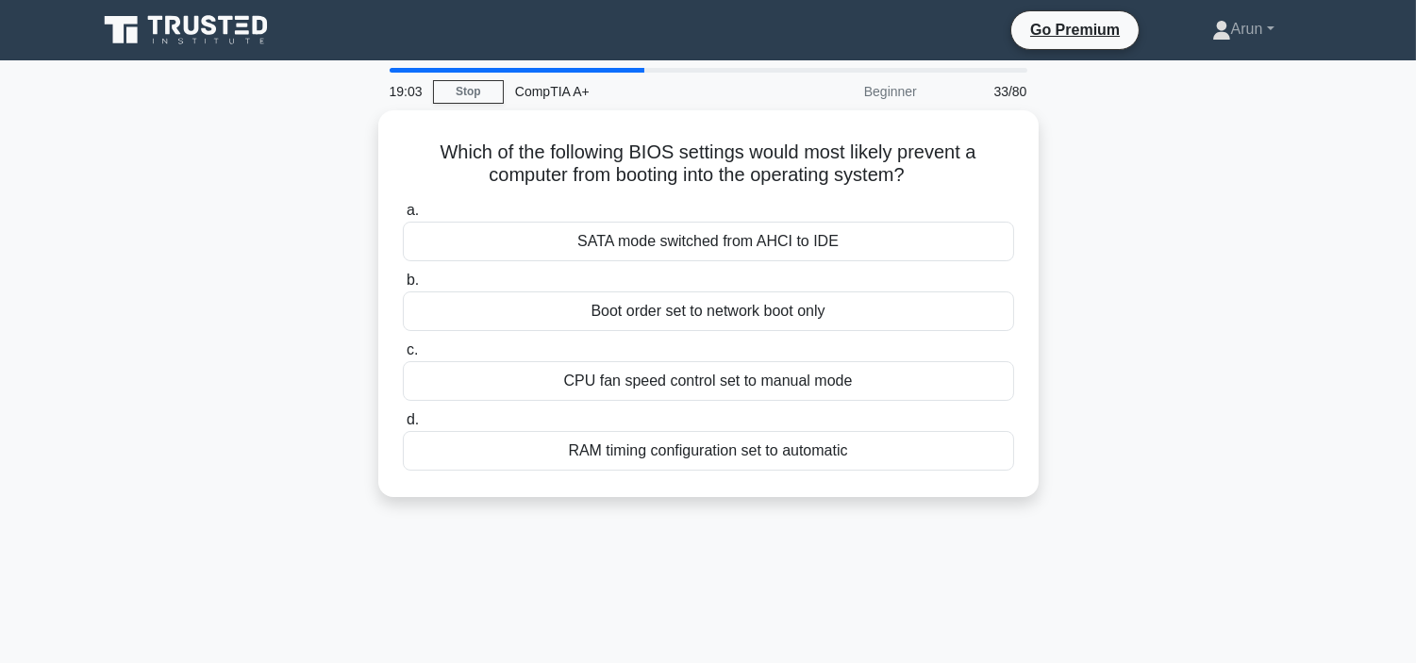
click at [830, 250] on div "SATA mode switched from AHCI to IDE" at bounding box center [708, 242] width 611 height 40
click at [403, 217] on input "a. SATA mode switched from AHCI to IDE" at bounding box center [403, 211] width 0 height 12
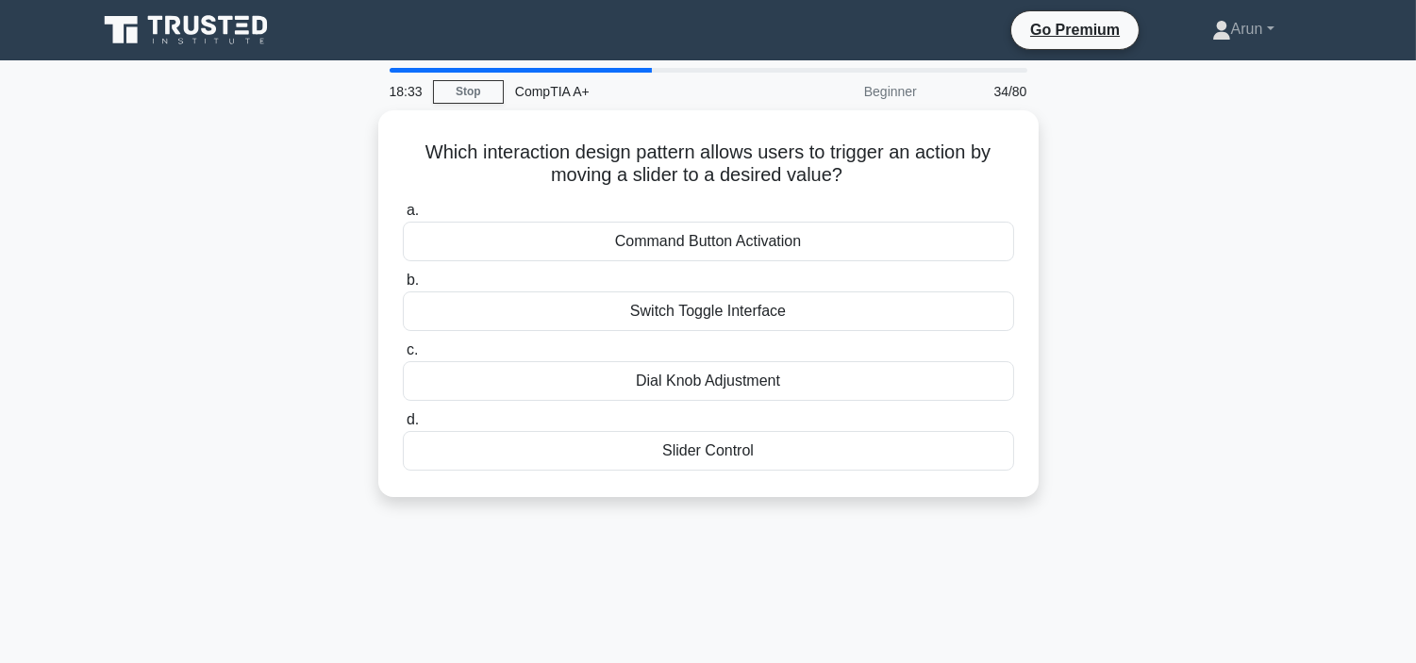
click at [830, 250] on div "Command Button Activation" at bounding box center [708, 242] width 611 height 40
click at [403, 217] on input "a. Command Button Activation" at bounding box center [403, 211] width 0 height 12
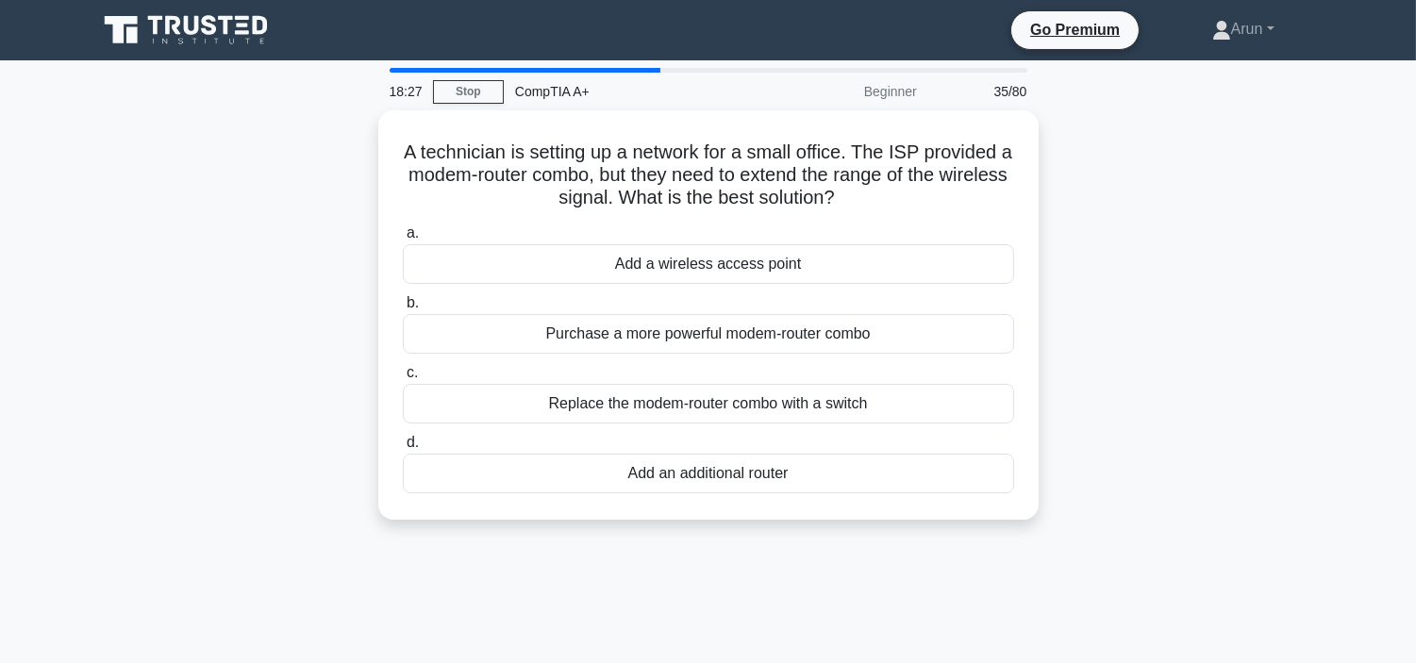
click at [830, 250] on div "Add a wireless access point" at bounding box center [708, 264] width 611 height 40
click at [403, 240] on input "a. Add a wireless access point" at bounding box center [403, 233] width 0 height 12
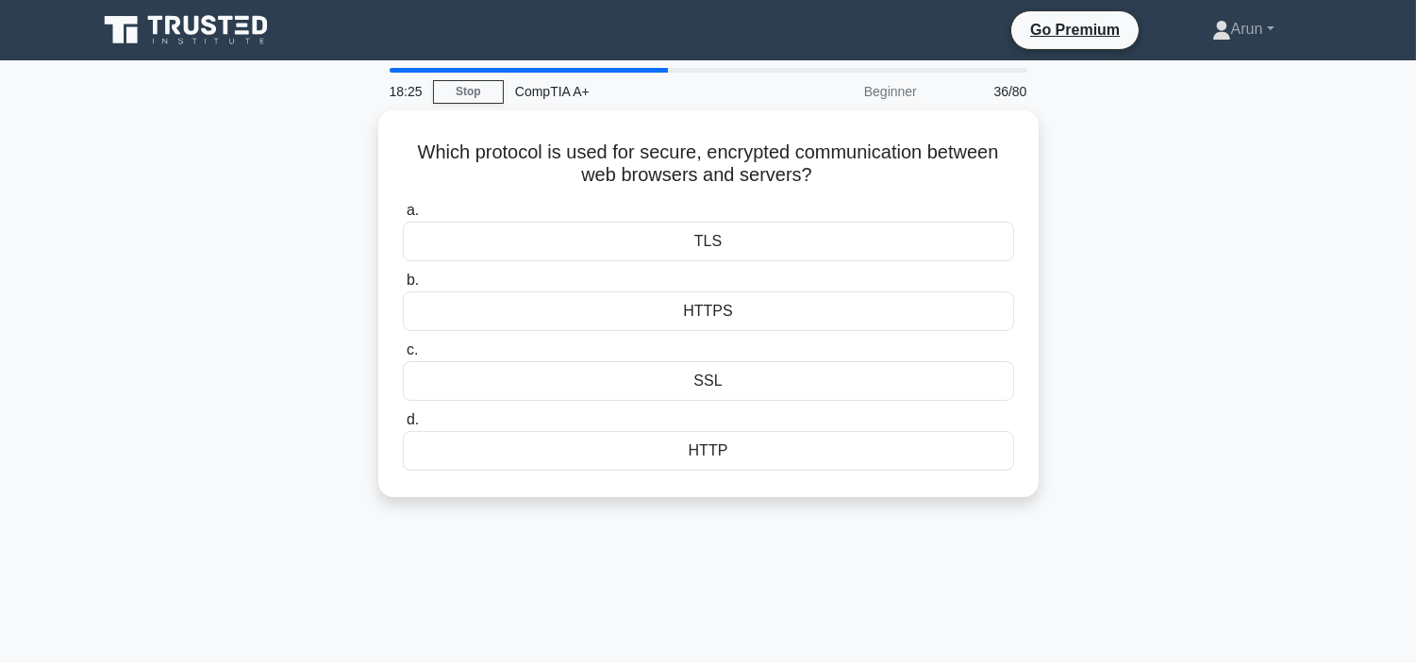
click at [830, 250] on div "TLS" at bounding box center [708, 242] width 611 height 40
click at [403, 217] on input "a. TLS" at bounding box center [403, 211] width 0 height 12
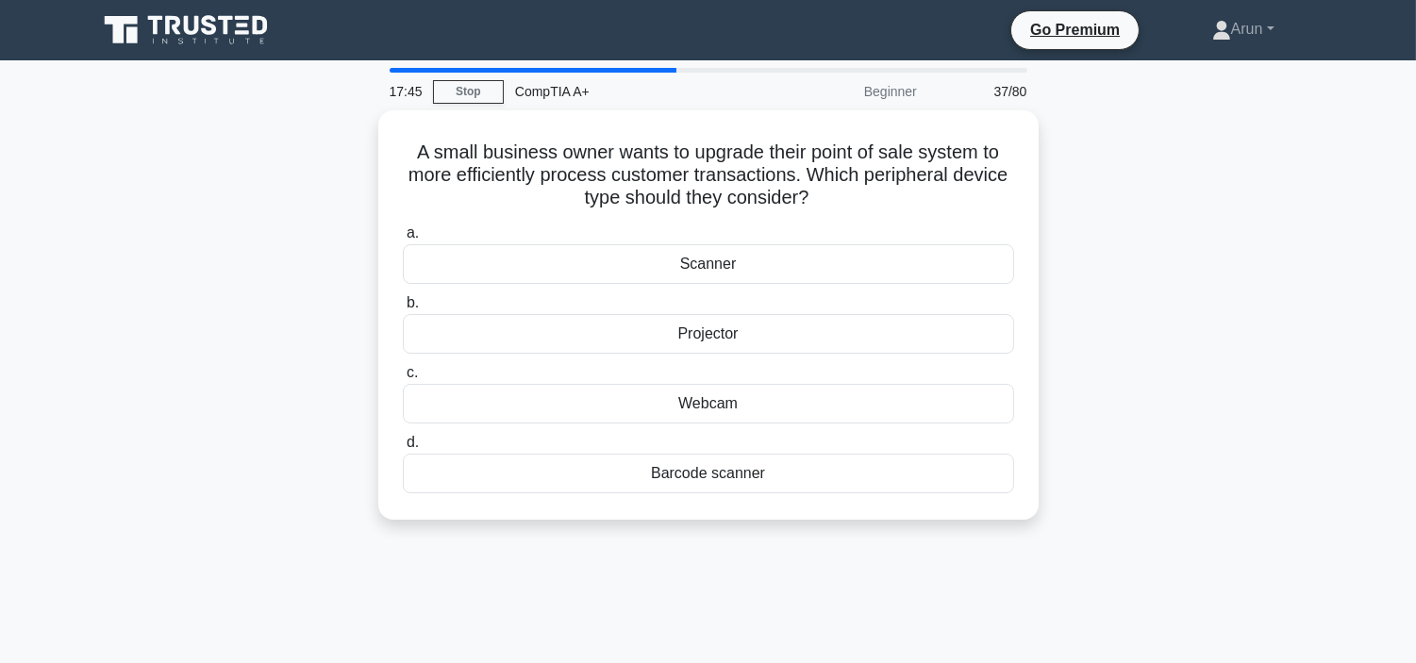
click at [830, 250] on div "Scanner" at bounding box center [708, 264] width 611 height 40
click at [403, 240] on input "a. Scanner" at bounding box center [403, 233] width 0 height 12
